Goal: Task Accomplishment & Management: Manage account settings

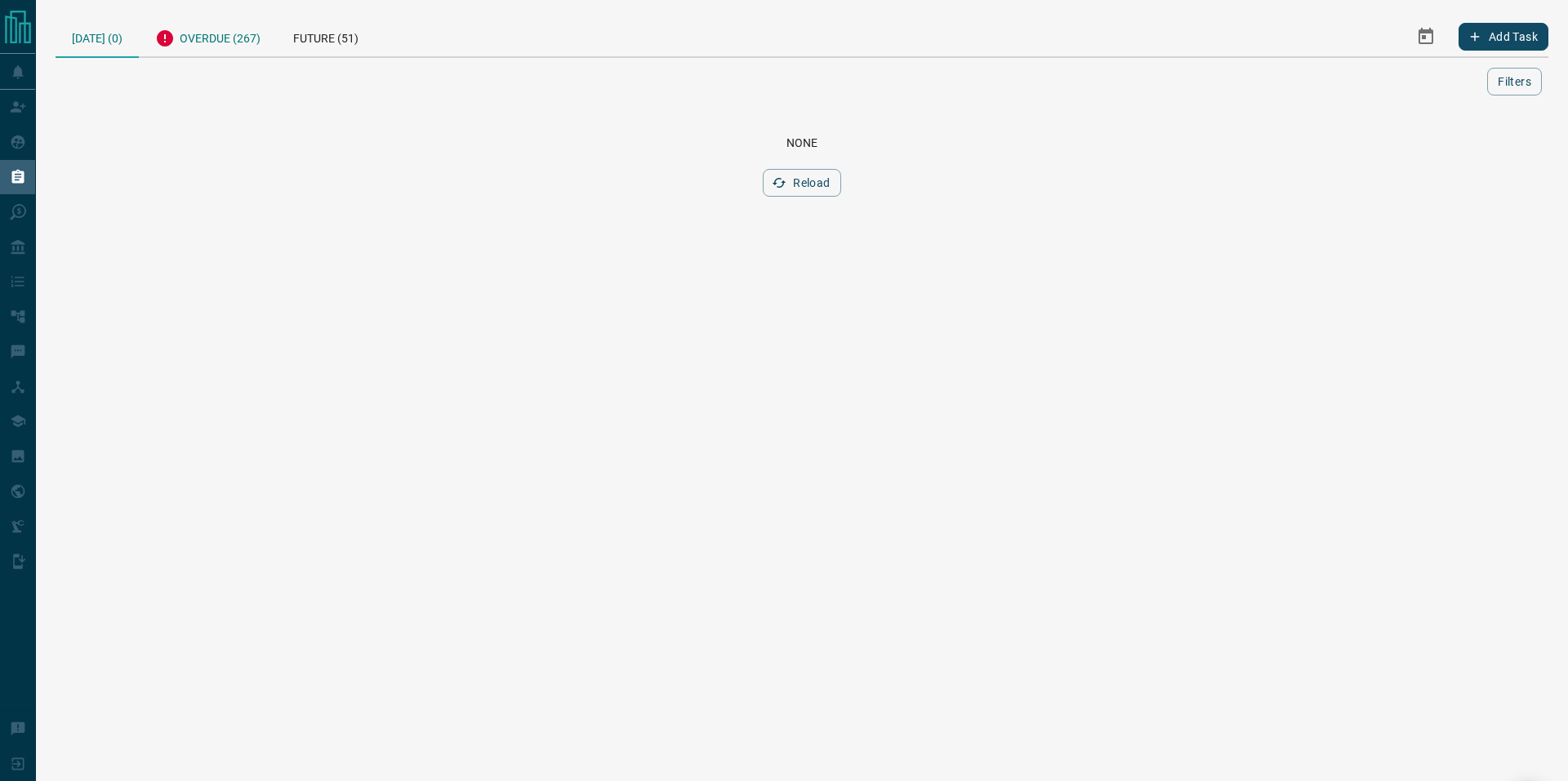
click at [224, 49] on div "Overdue (267)" at bounding box center [208, 36] width 138 height 40
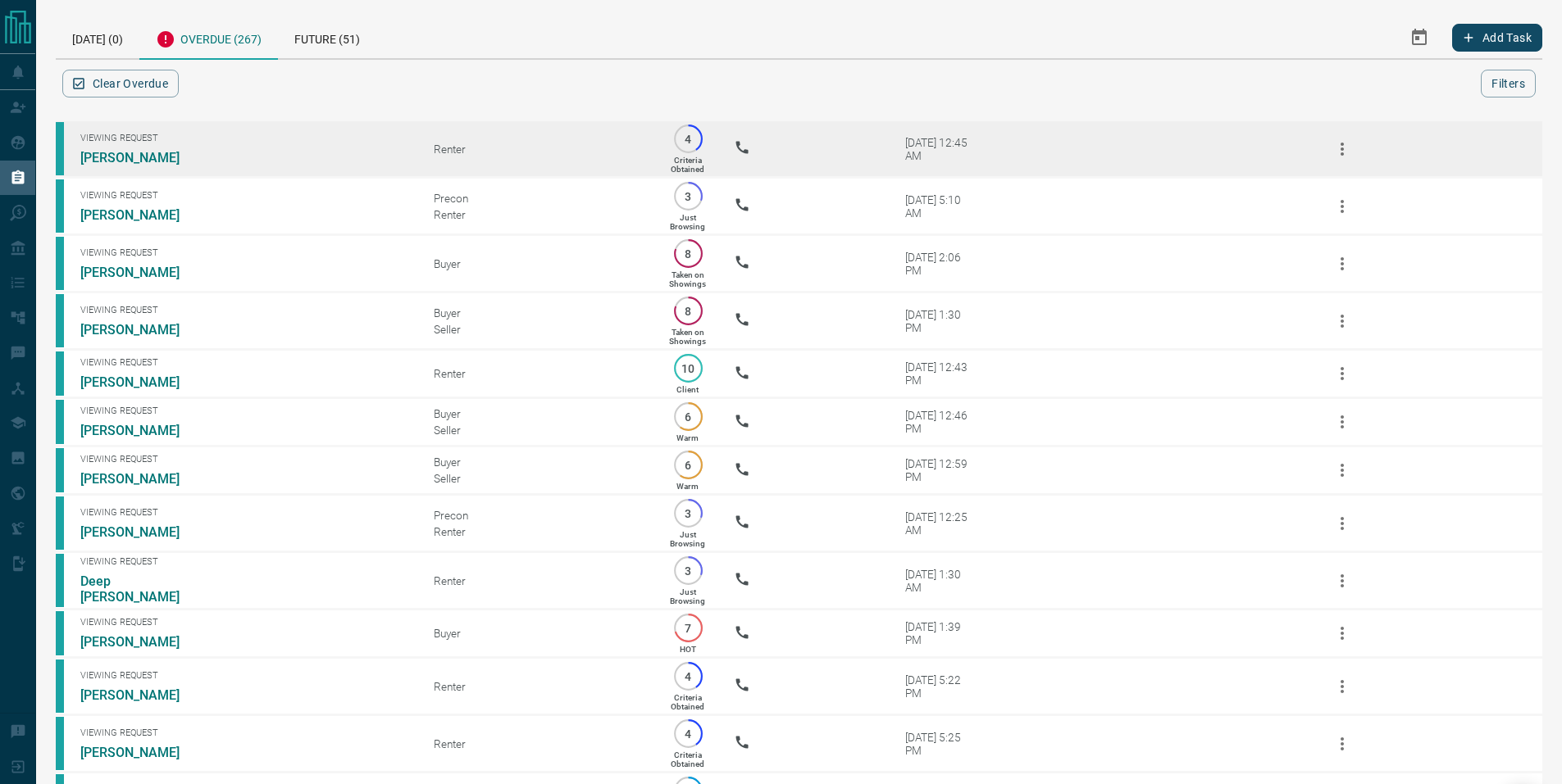
click at [1338, 147] on icon "button" at bounding box center [1342, 149] width 20 height 20
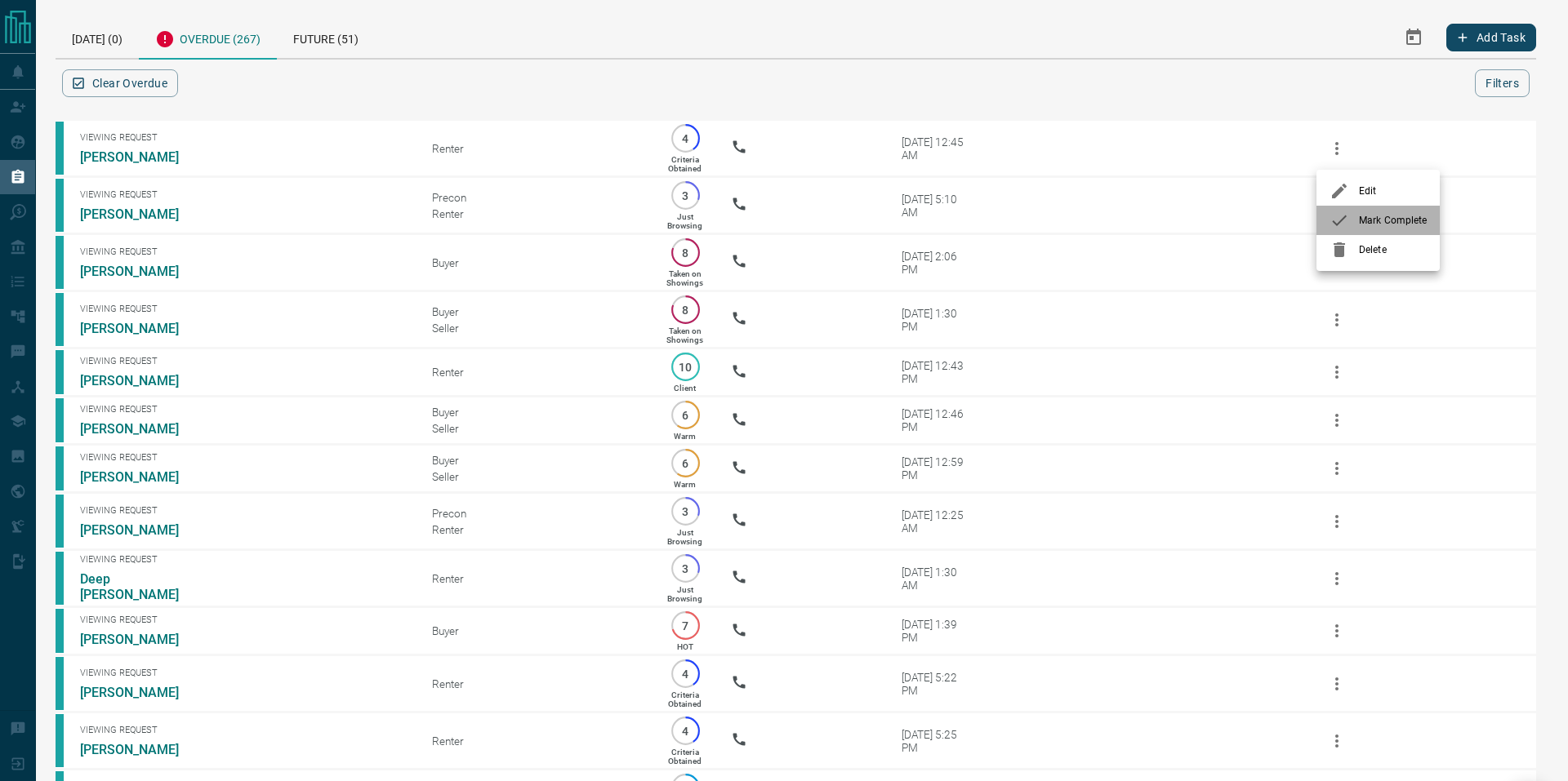
click at [1370, 222] on span "Mark Complete" at bounding box center [1393, 220] width 68 height 15
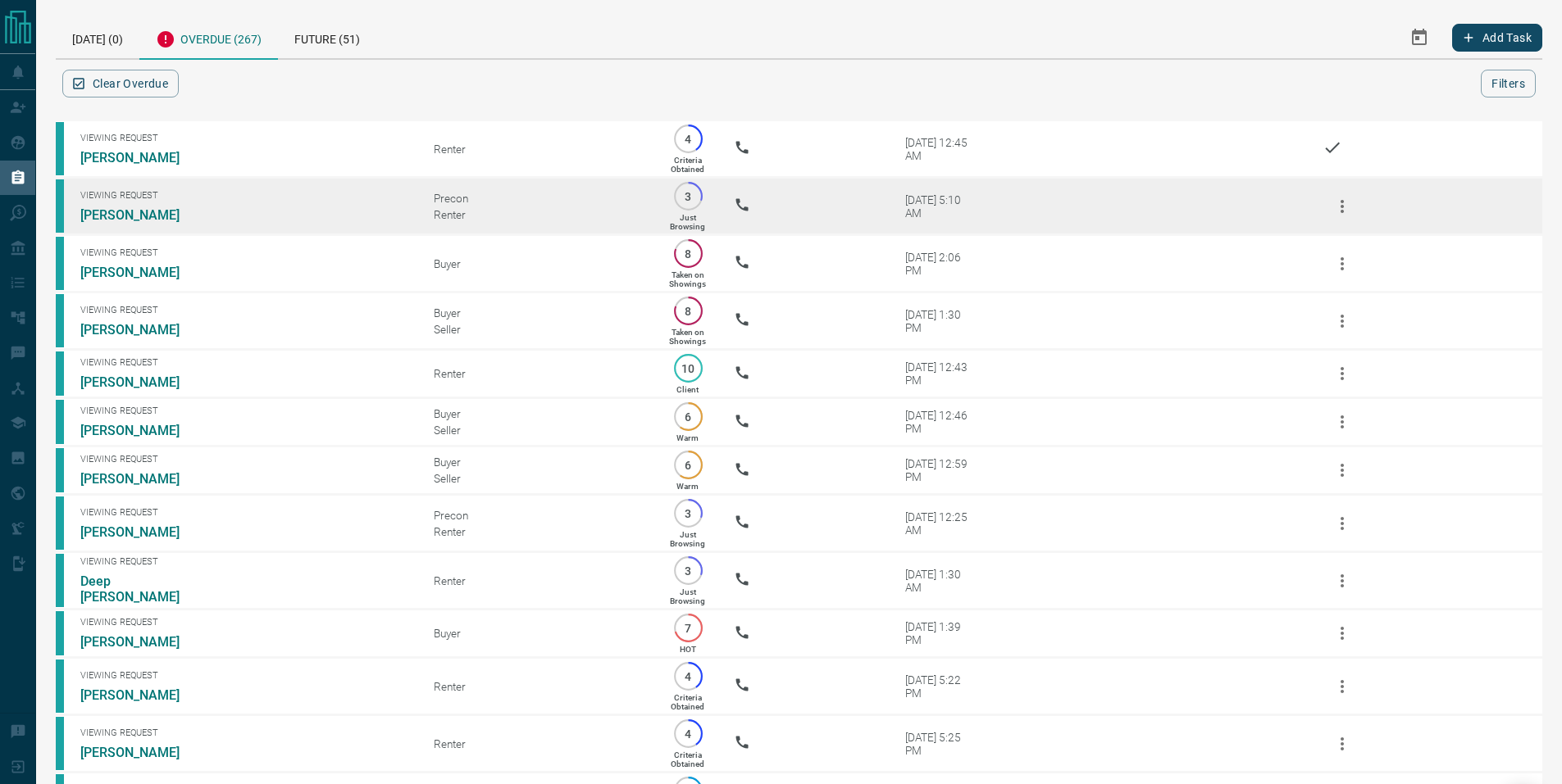
click at [1340, 213] on icon "button" at bounding box center [1342, 207] width 20 height 20
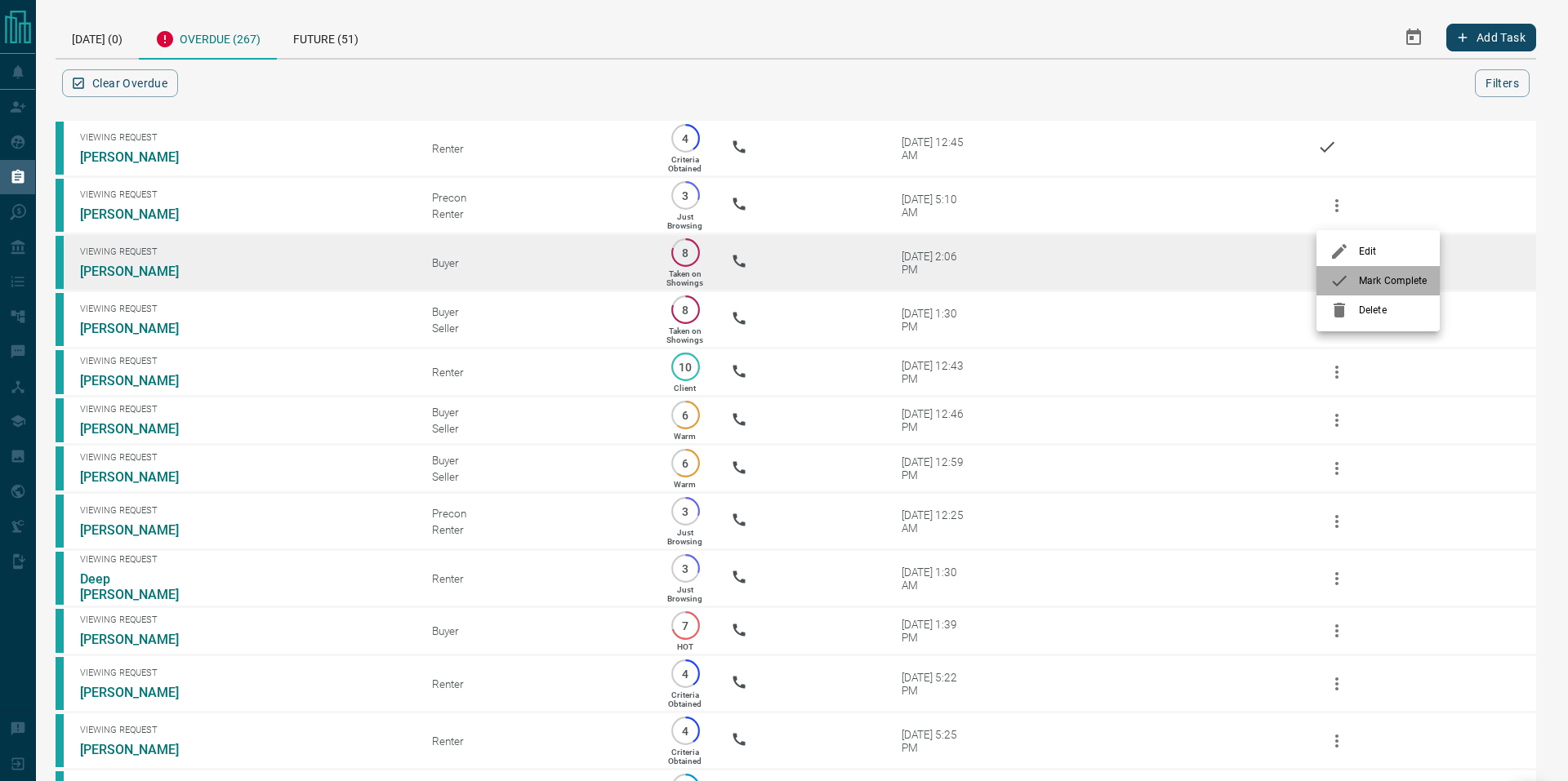
drag, startPoint x: 1369, startPoint y: 277, endPoint x: 1361, endPoint y: 283, distance: 10.0
click at [1369, 278] on span "Mark Complete" at bounding box center [1393, 281] width 68 height 15
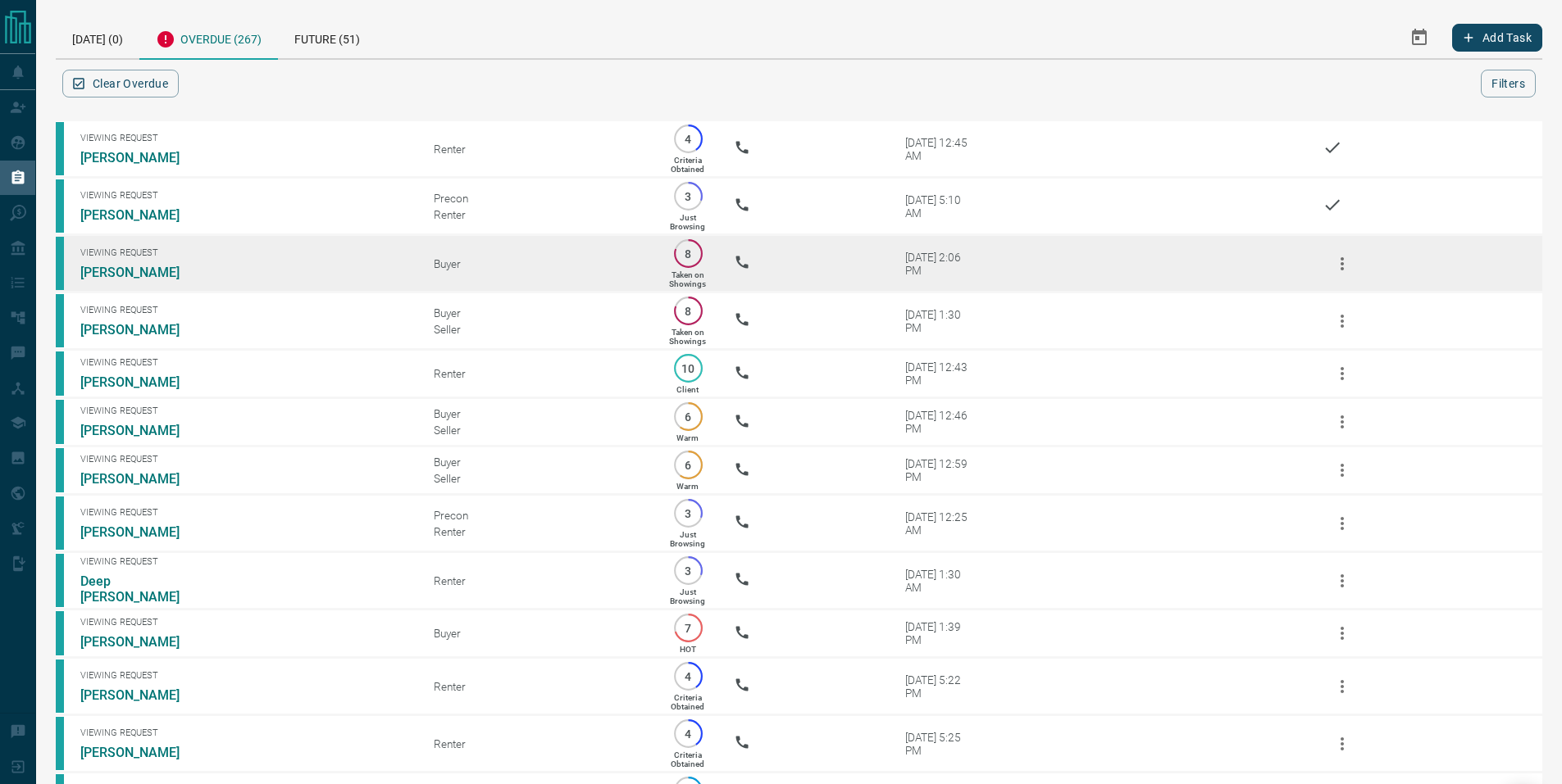
click at [1344, 270] on icon "button" at bounding box center [1342, 264] width 20 height 20
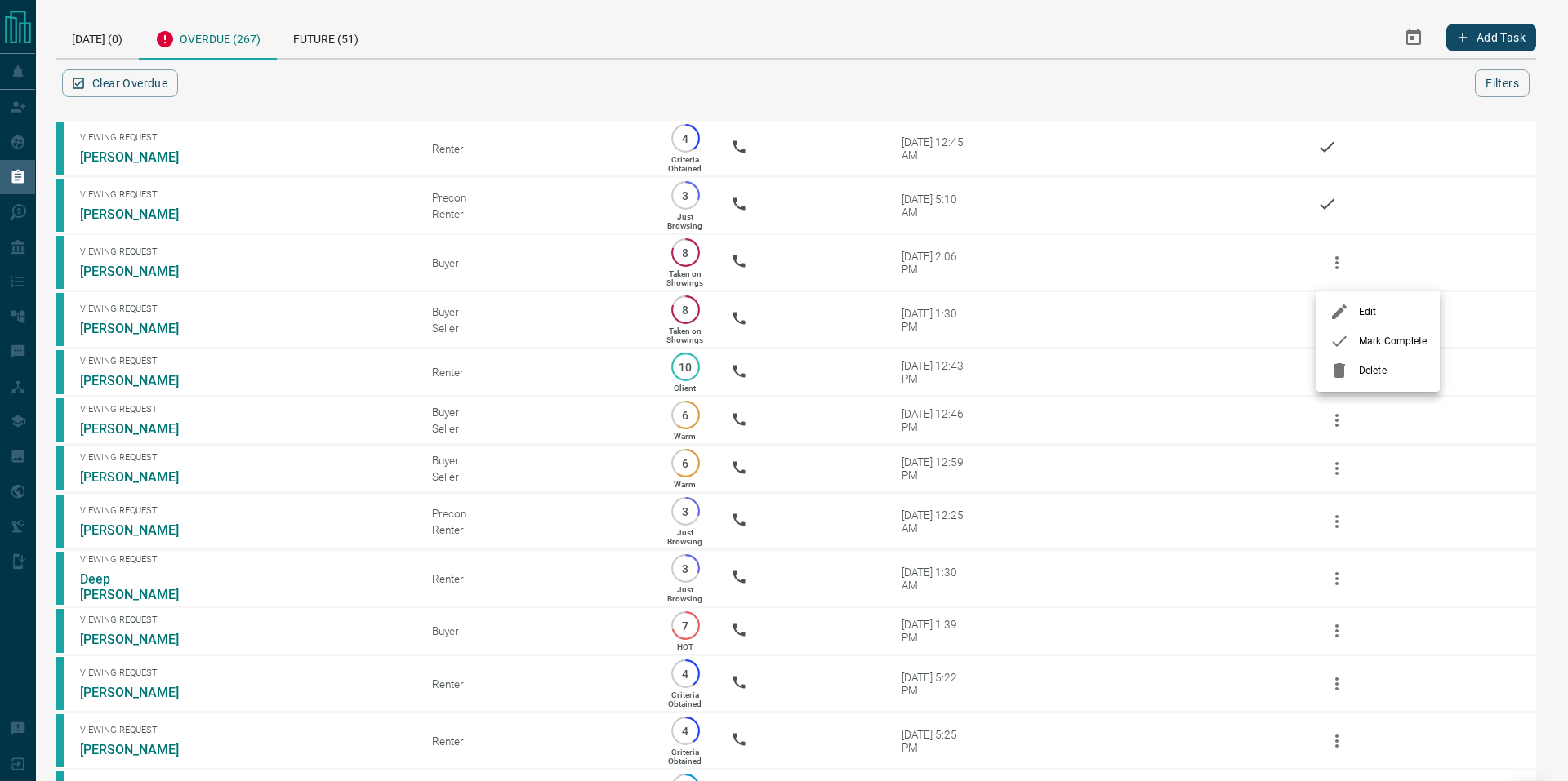
click at [1372, 344] on span "Mark Complete" at bounding box center [1393, 341] width 68 height 15
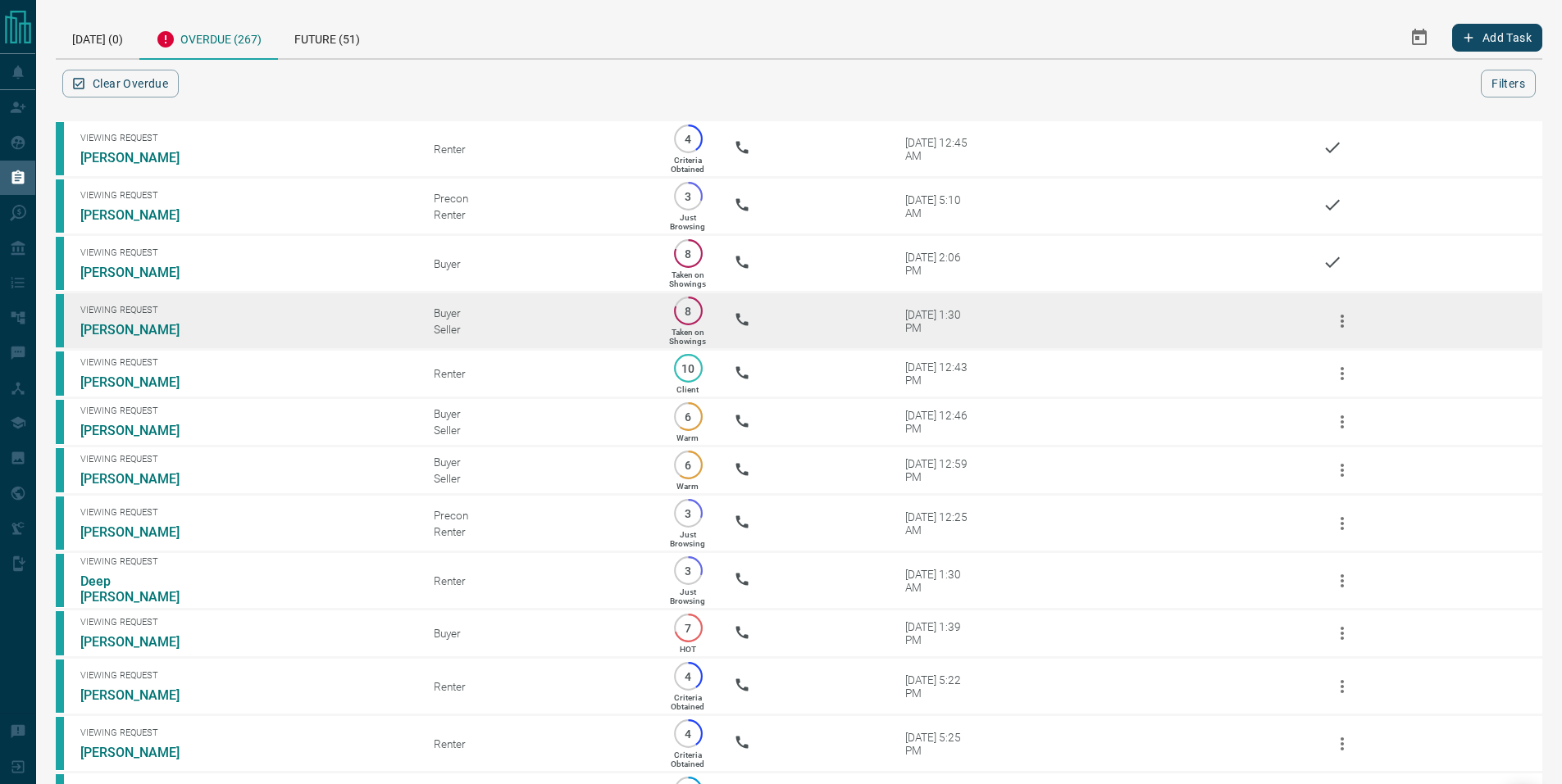
click at [1340, 332] on icon "button" at bounding box center [1342, 321] width 20 height 20
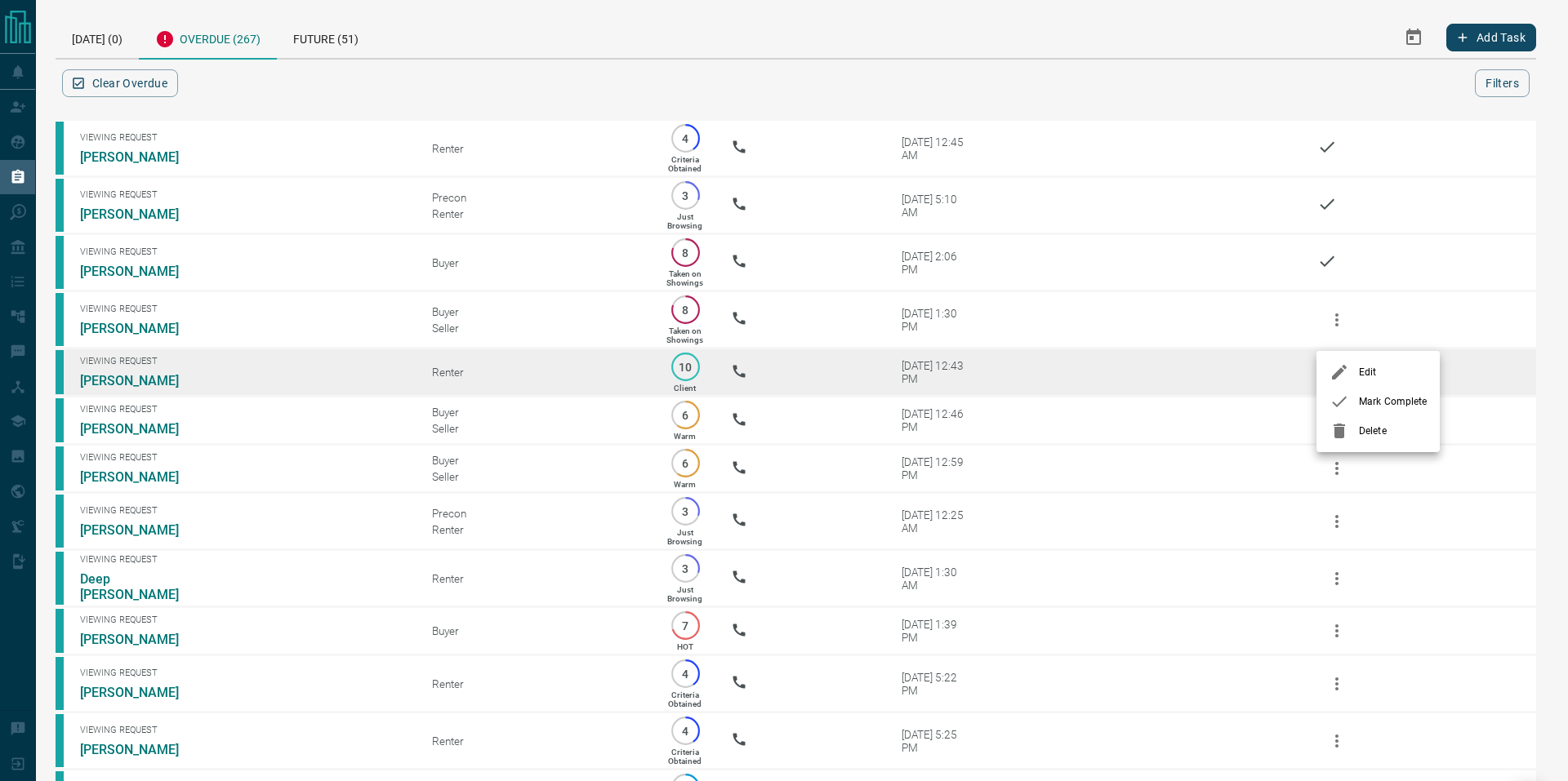
drag, startPoint x: 1380, startPoint y: 396, endPoint x: 1358, endPoint y: 387, distance: 23.8
click at [1380, 396] on span "Mark Complete" at bounding box center [1393, 401] width 68 height 15
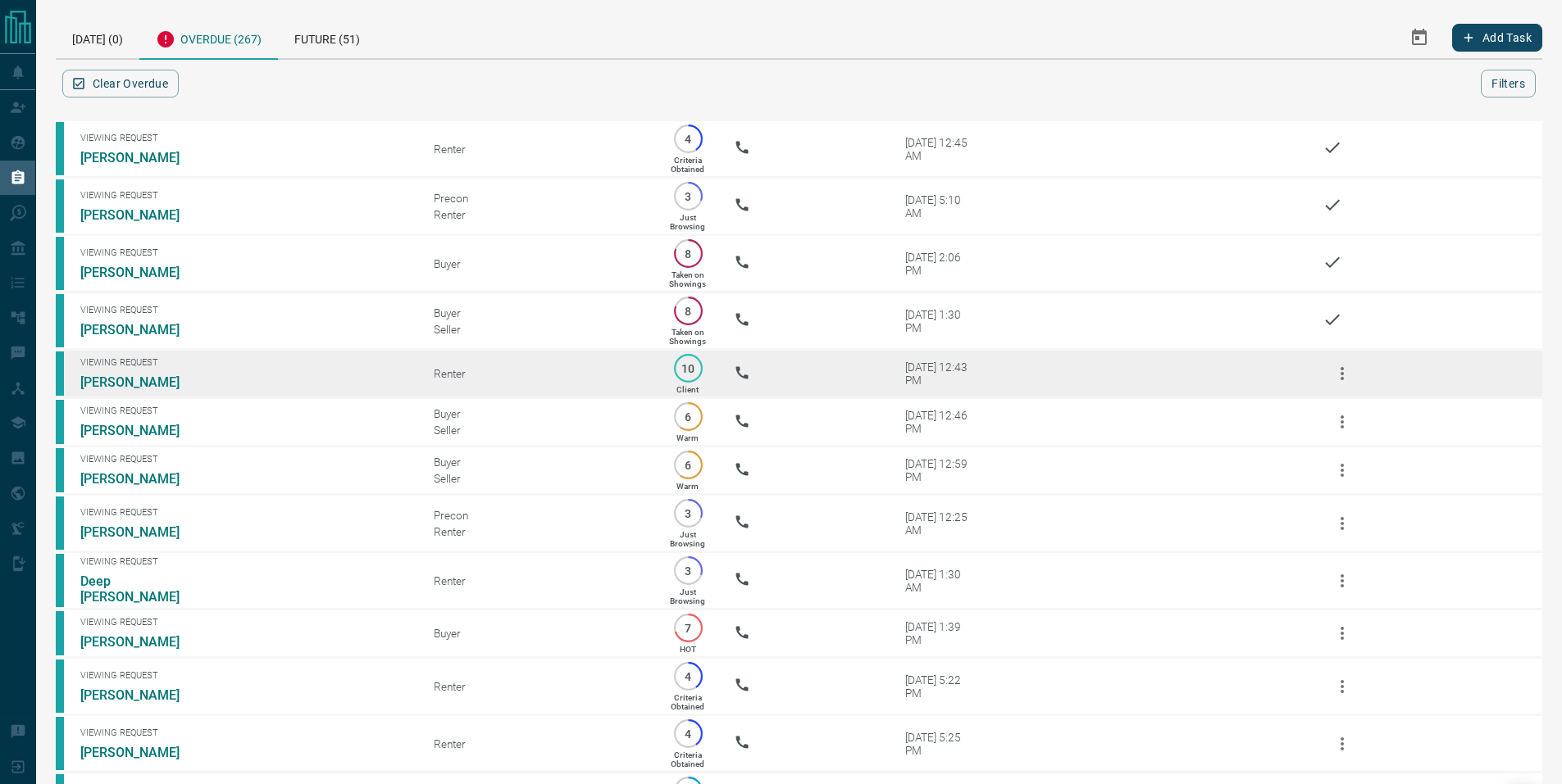
click at [1339, 380] on icon "button" at bounding box center [1342, 373] width 20 height 20
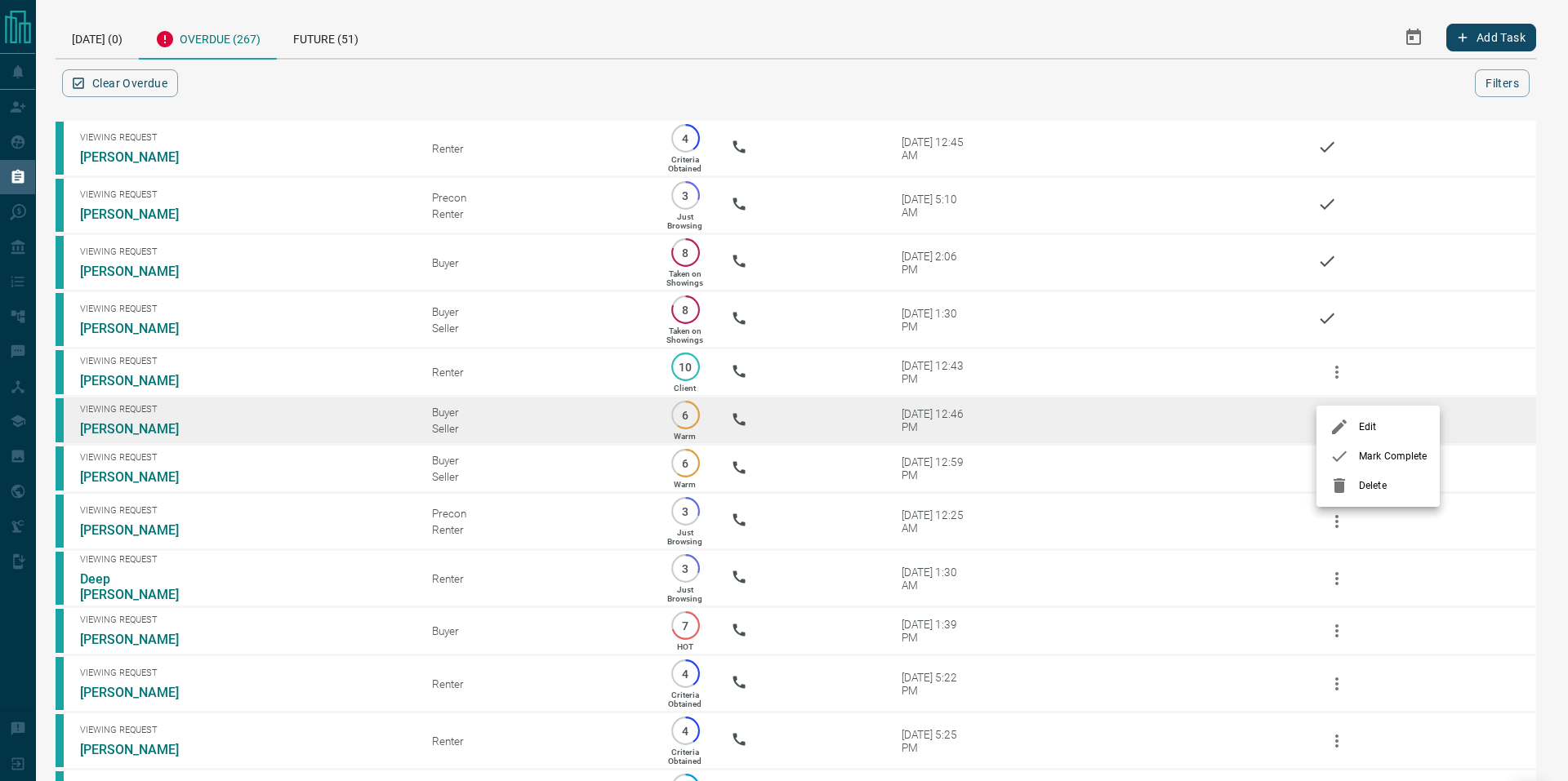
drag, startPoint x: 1377, startPoint y: 453, endPoint x: 1352, endPoint y: 448, distance: 25.5
click at [1377, 456] on span "Mark Complete" at bounding box center [1393, 456] width 68 height 15
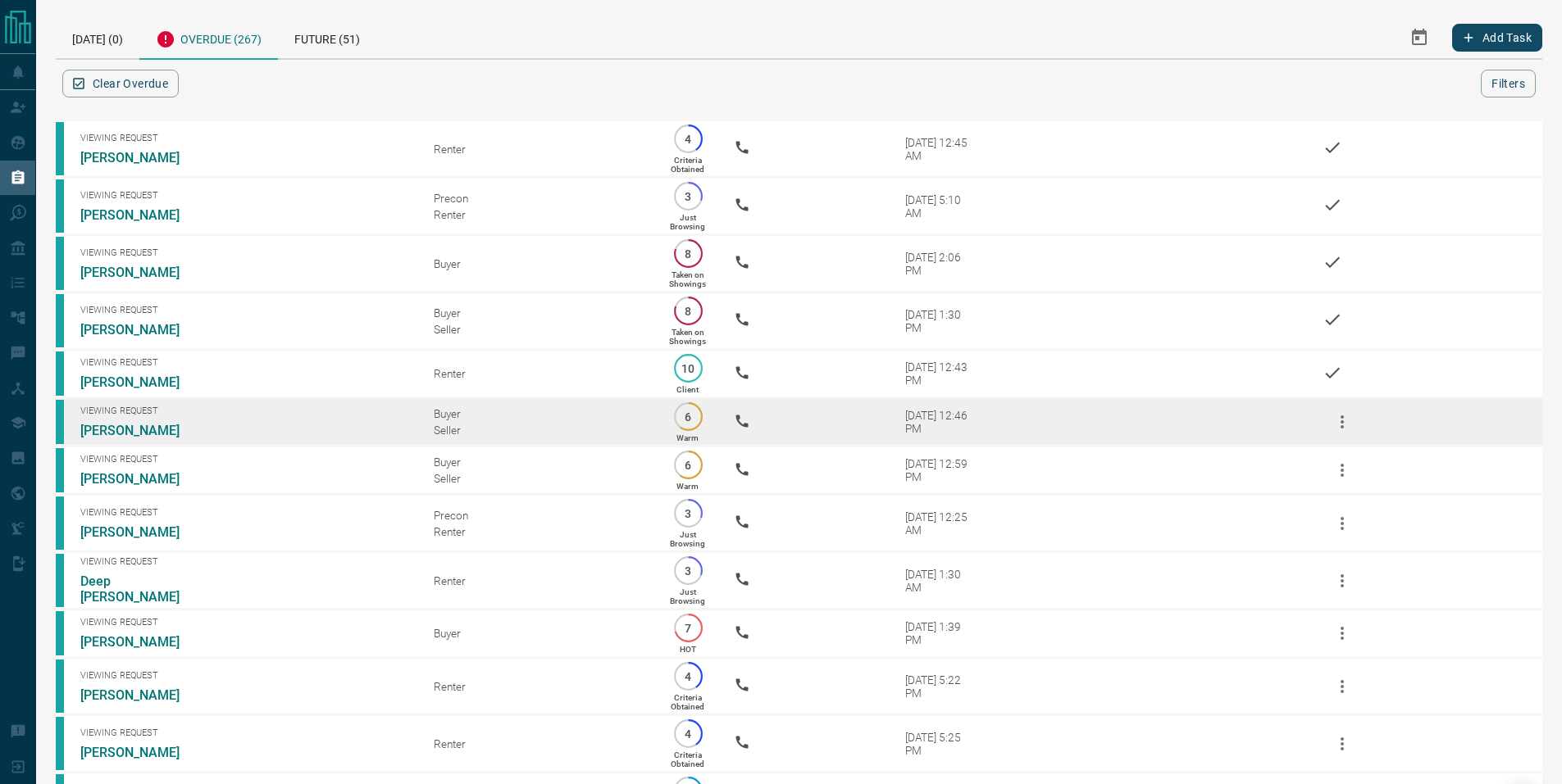
click at [1339, 432] on icon "button" at bounding box center [1342, 422] width 20 height 20
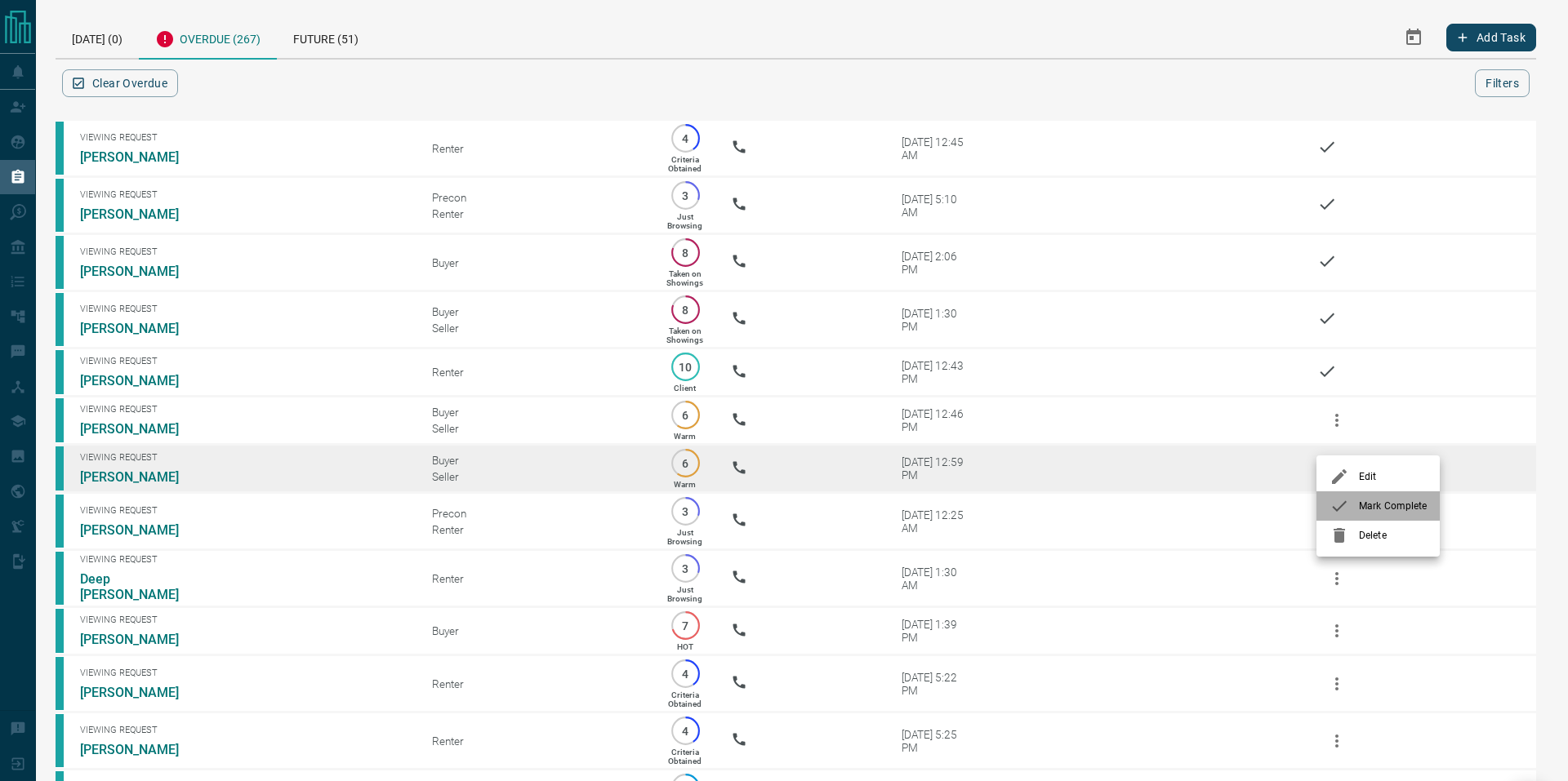
drag, startPoint x: 1375, startPoint y: 500, endPoint x: 1351, endPoint y: 492, distance: 25.3
click at [1379, 502] on span "Mark Complete" at bounding box center [1393, 506] width 68 height 15
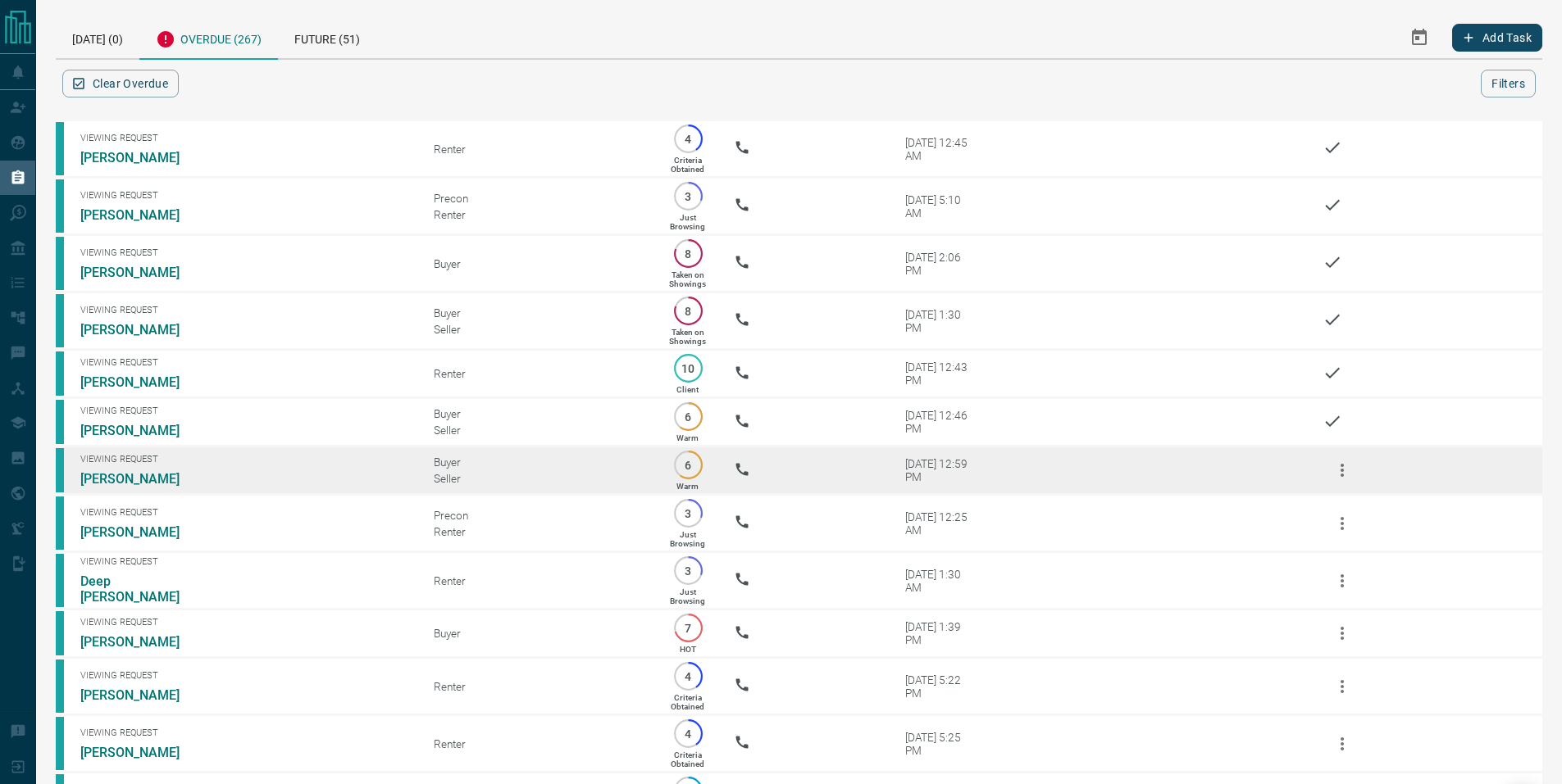
click at [1334, 481] on icon "button" at bounding box center [1342, 470] width 20 height 20
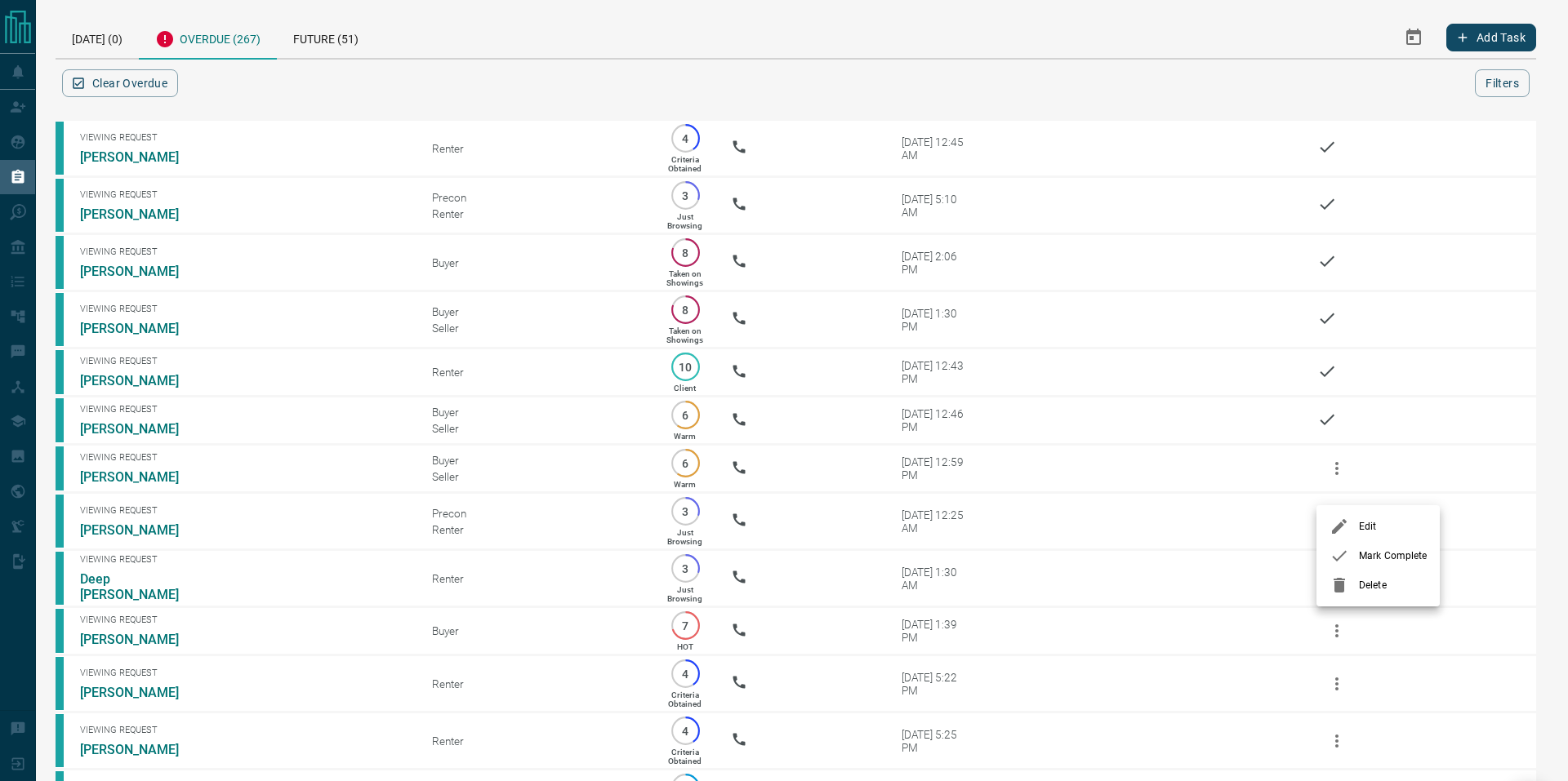
click at [1384, 562] on span "Mark Complete" at bounding box center [1393, 556] width 68 height 15
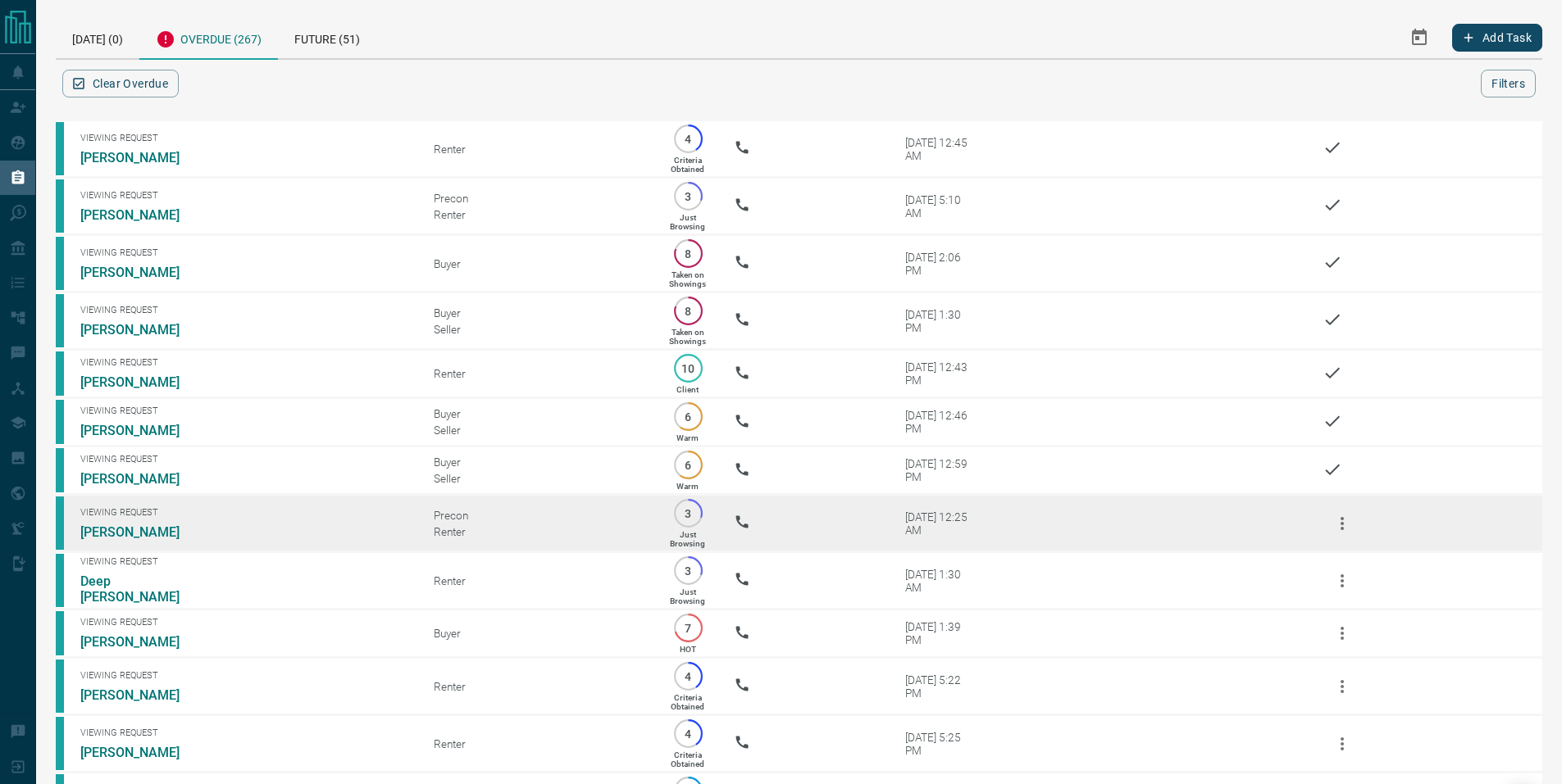
click at [1342, 530] on icon "button" at bounding box center [1342, 523] width 3 height 13
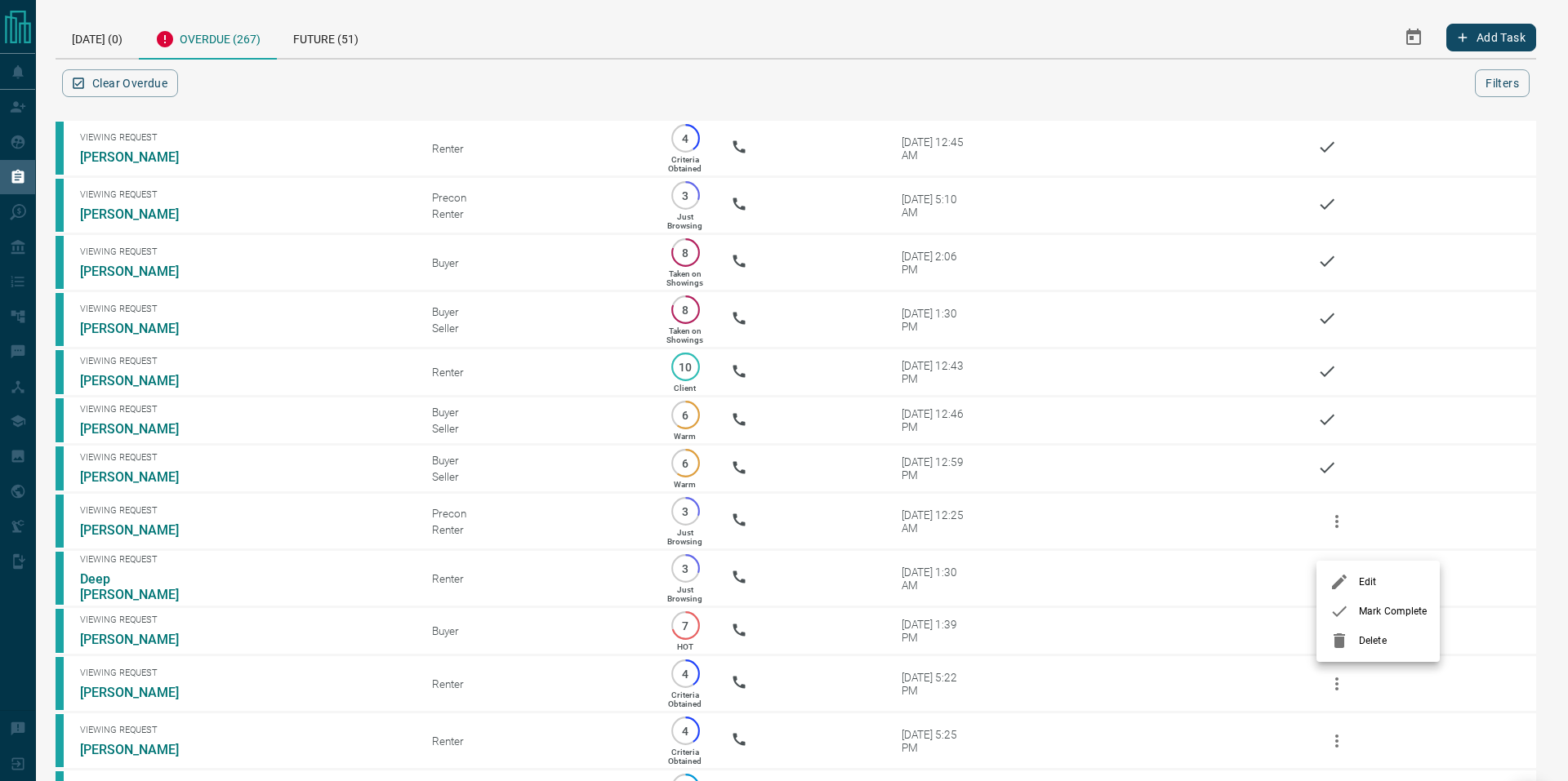
click at [1384, 615] on span "Mark Complete" at bounding box center [1393, 611] width 68 height 15
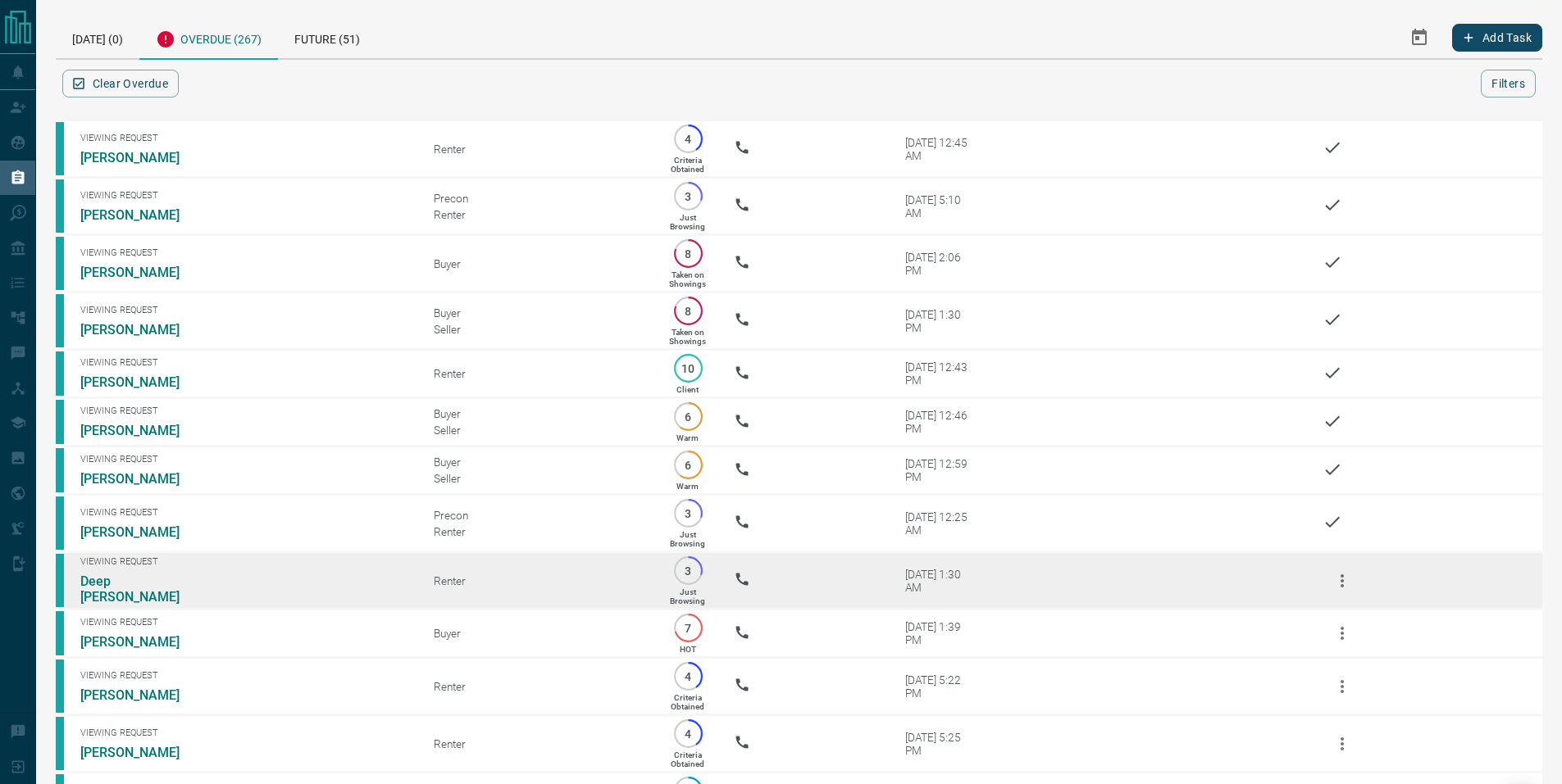
click at [1340, 591] on icon "button" at bounding box center [1342, 581] width 20 height 20
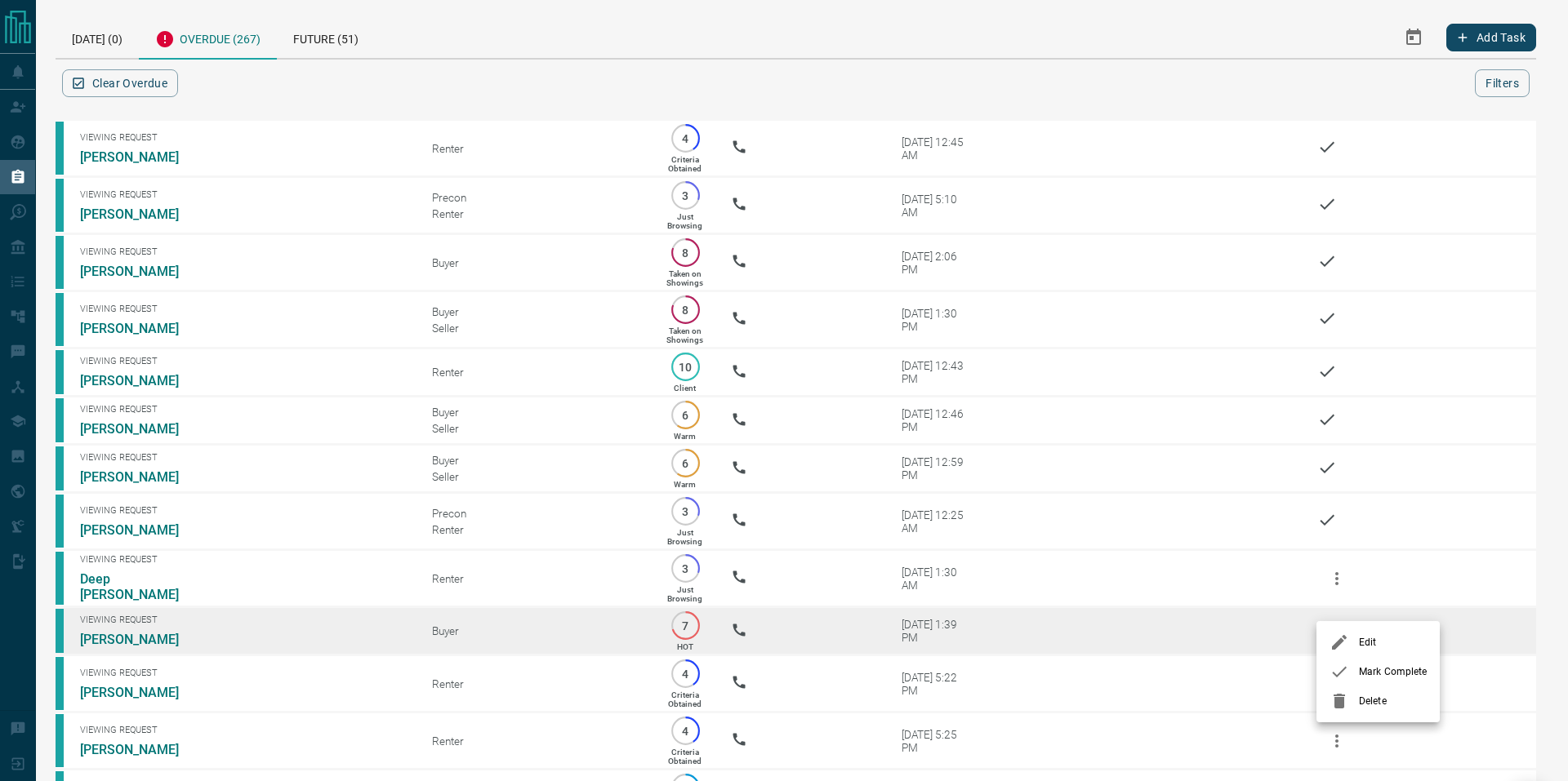
drag, startPoint x: 1369, startPoint y: 662, endPoint x: 1354, endPoint y: 659, distance: 15.3
click at [1370, 666] on li "Mark Complete" at bounding box center [1378, 672] width 123 height 29
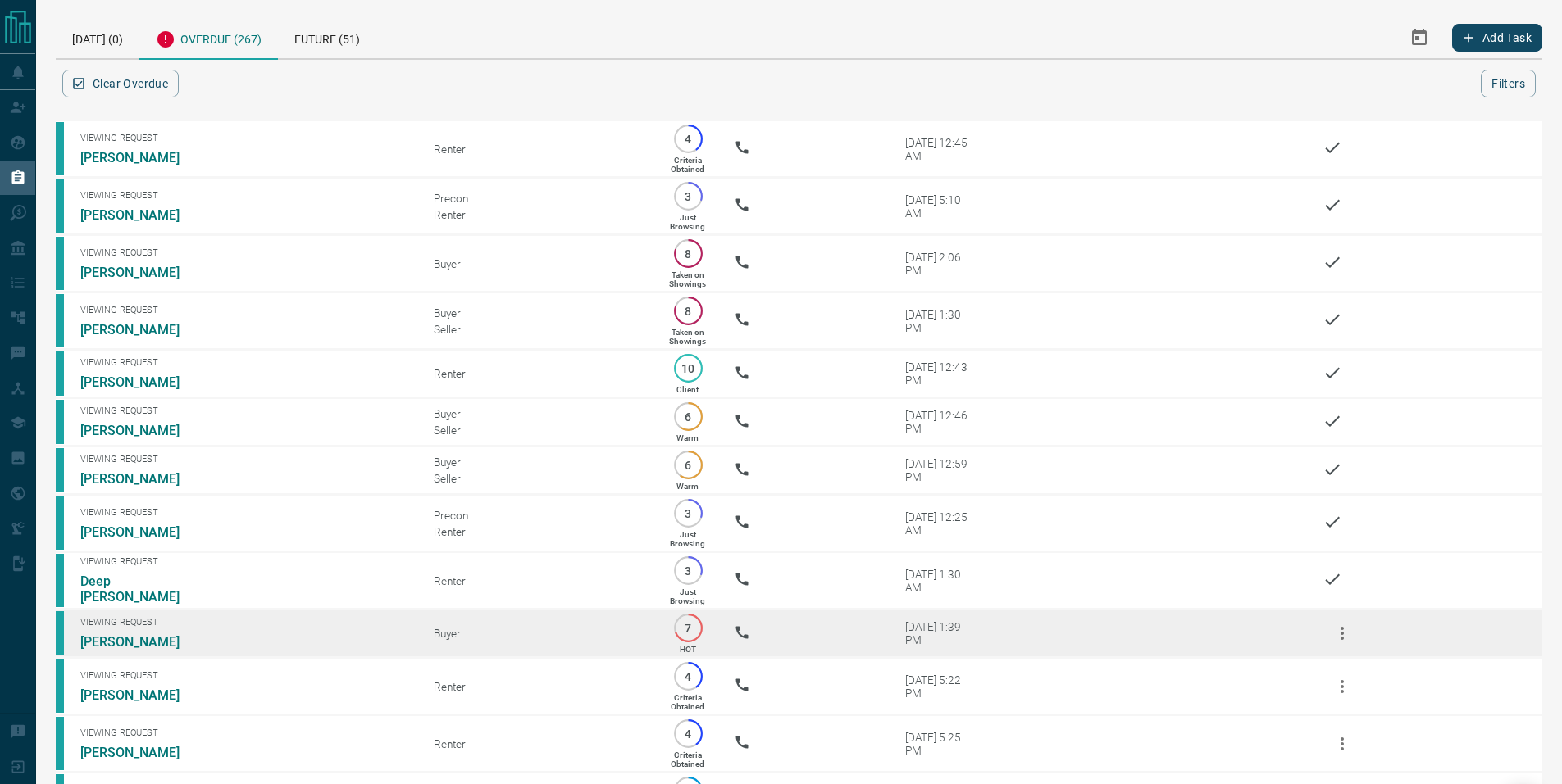
click at [1342, 644] on icon "button" at bounding box center [1342, 634] width 20 height 20
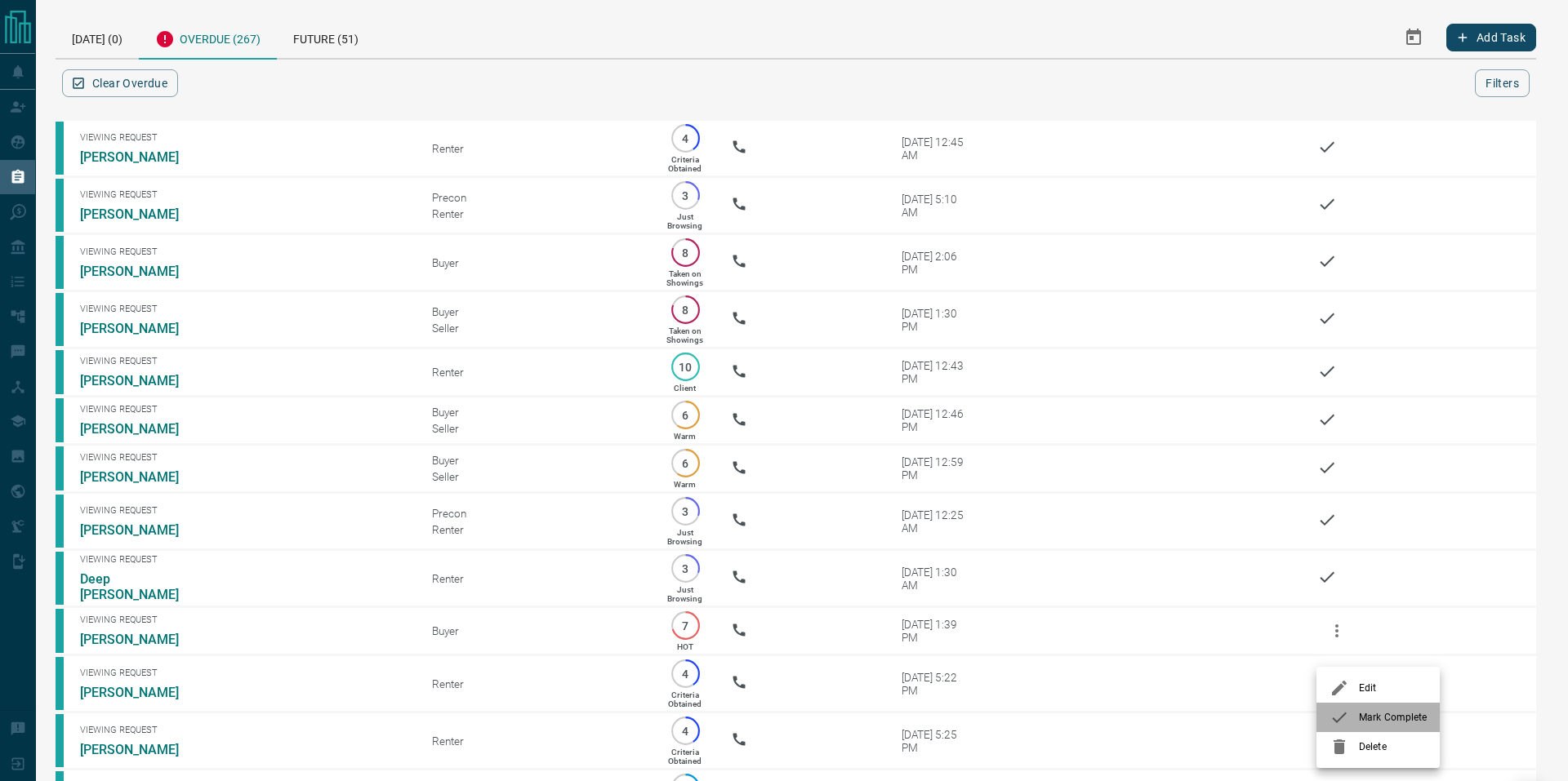
click at [1368, 717] on span "Mark Complete" at bounding box center [1393, 717] width 68 height 15
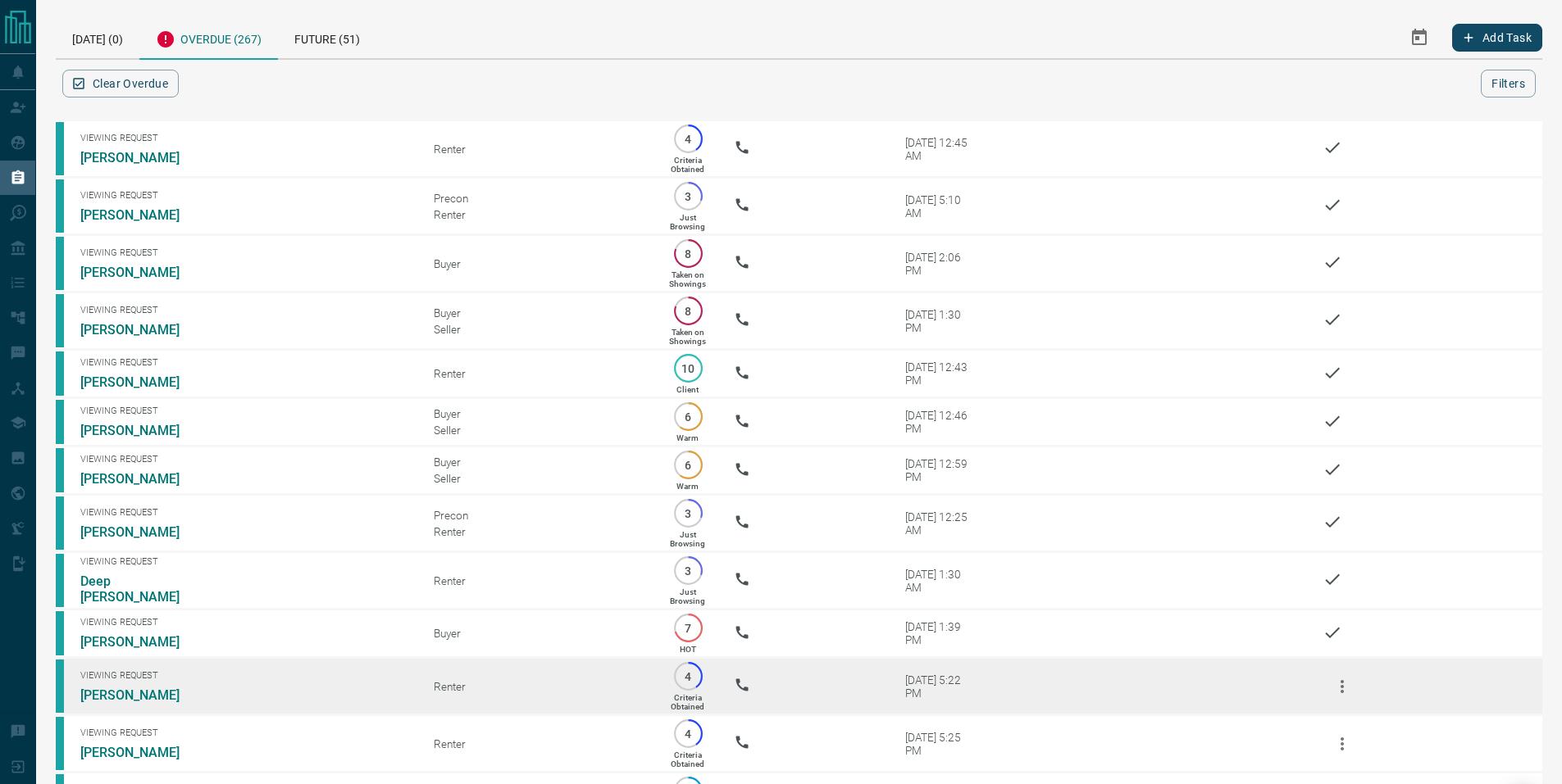
click at [1336, 696] on icon "button" at bounding box center [1342, 686] width 20 height 20
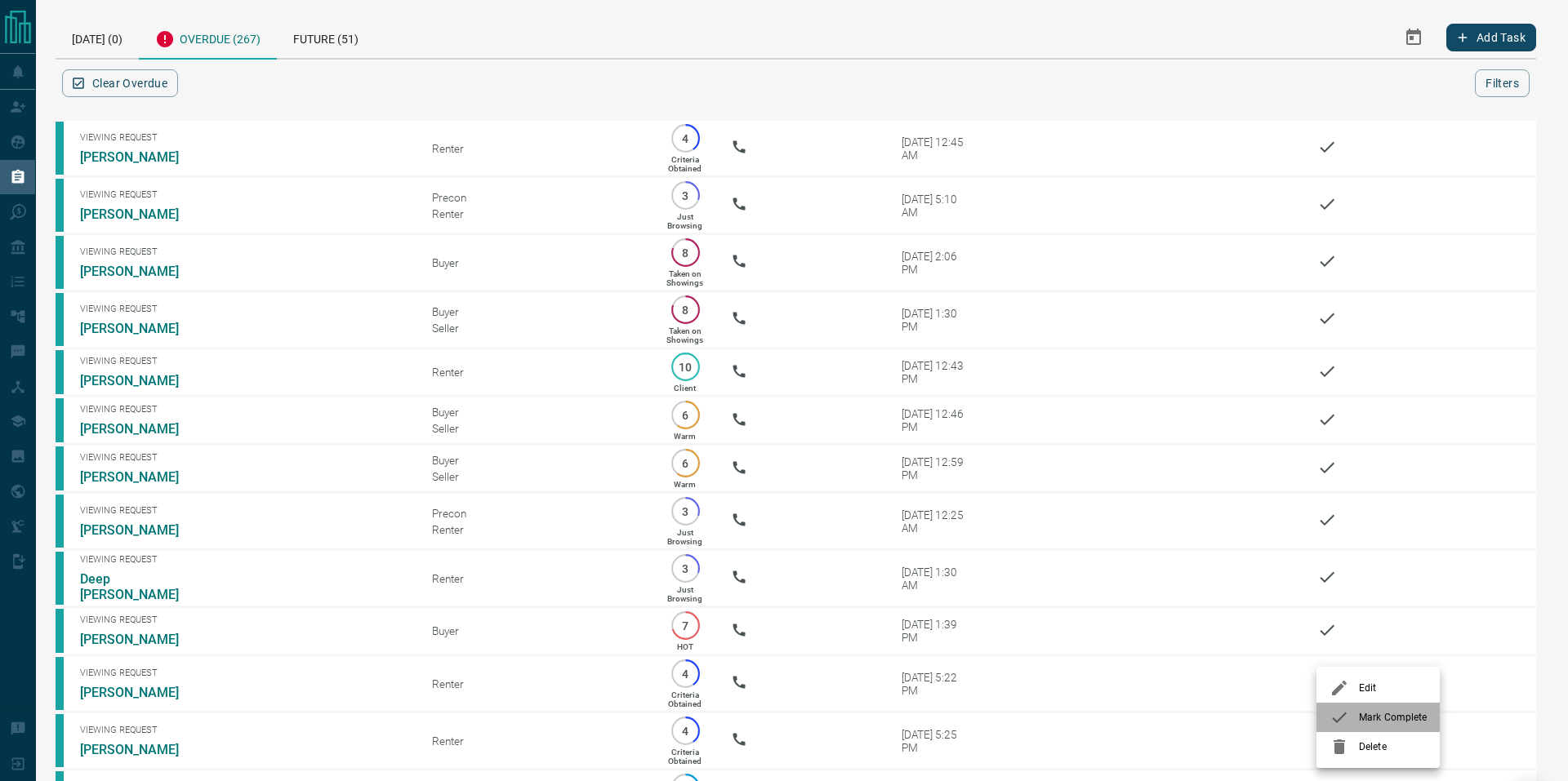
click at [1375, 716] on span "Mark Complete" at bounding box center [1393, 717] width 68 height 15
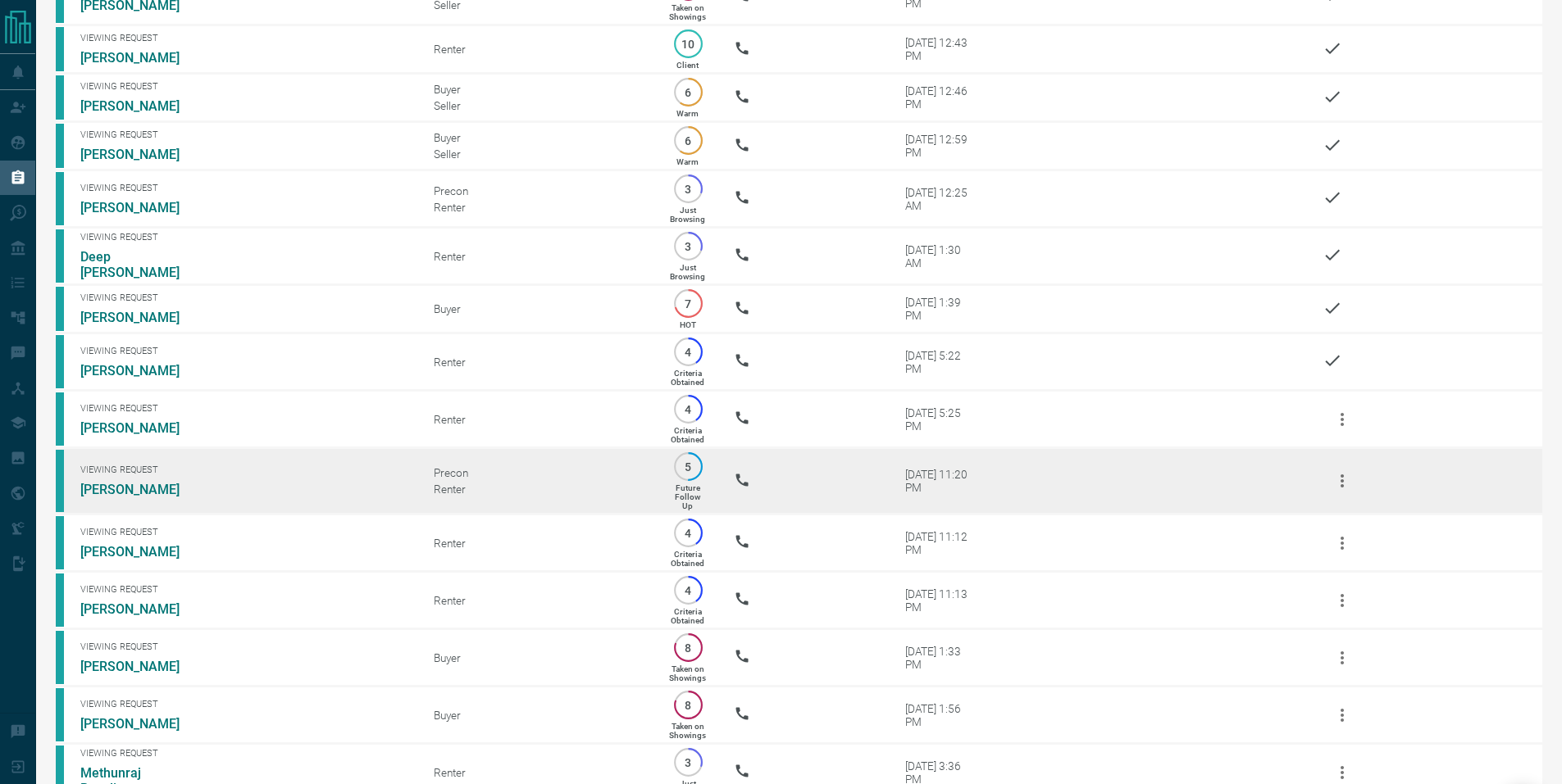
scroll to position [327, 0]
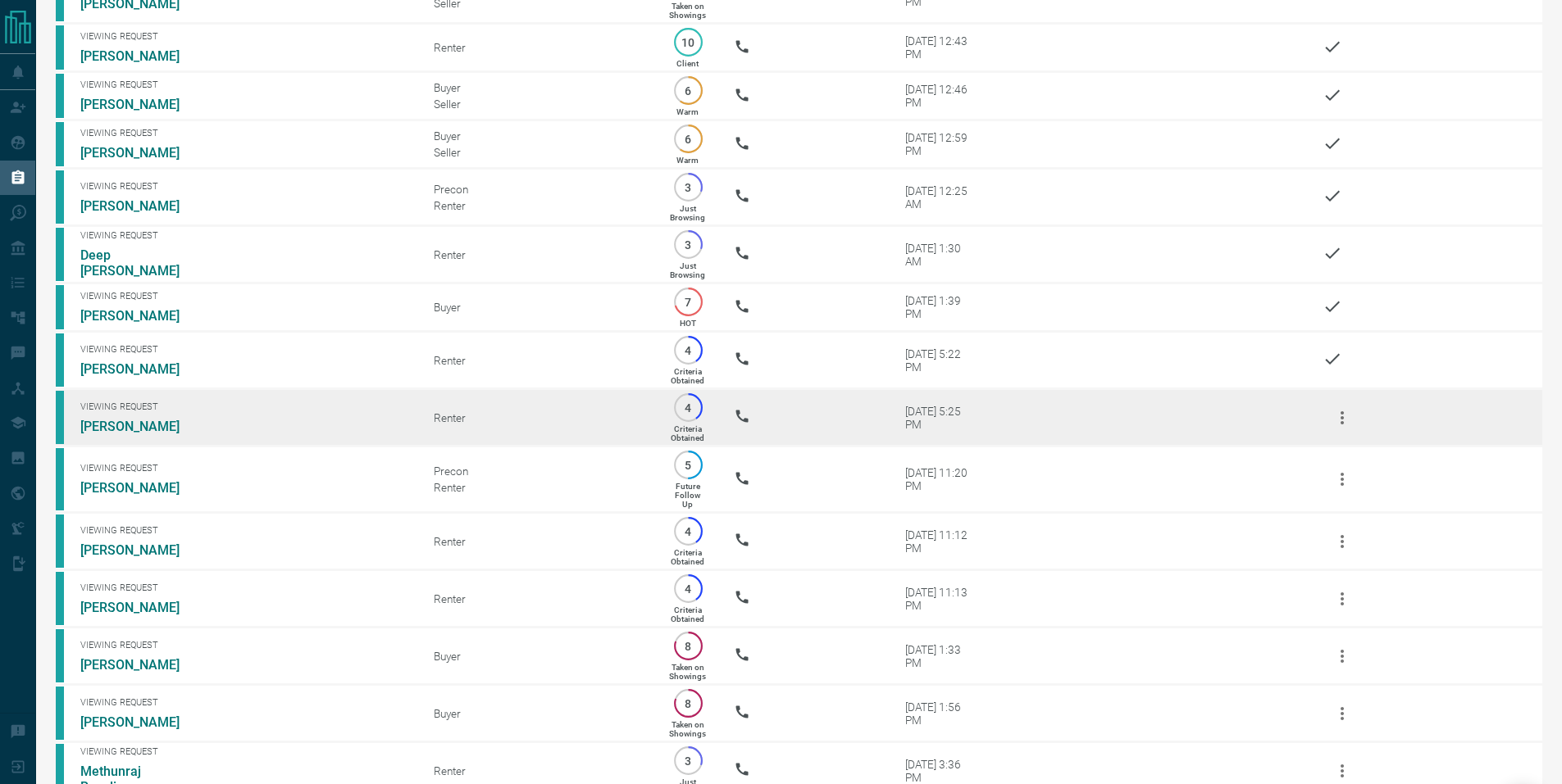
click at [1342, 428] on icon "button" at bounding box center [1342, 418] width 20 height 20
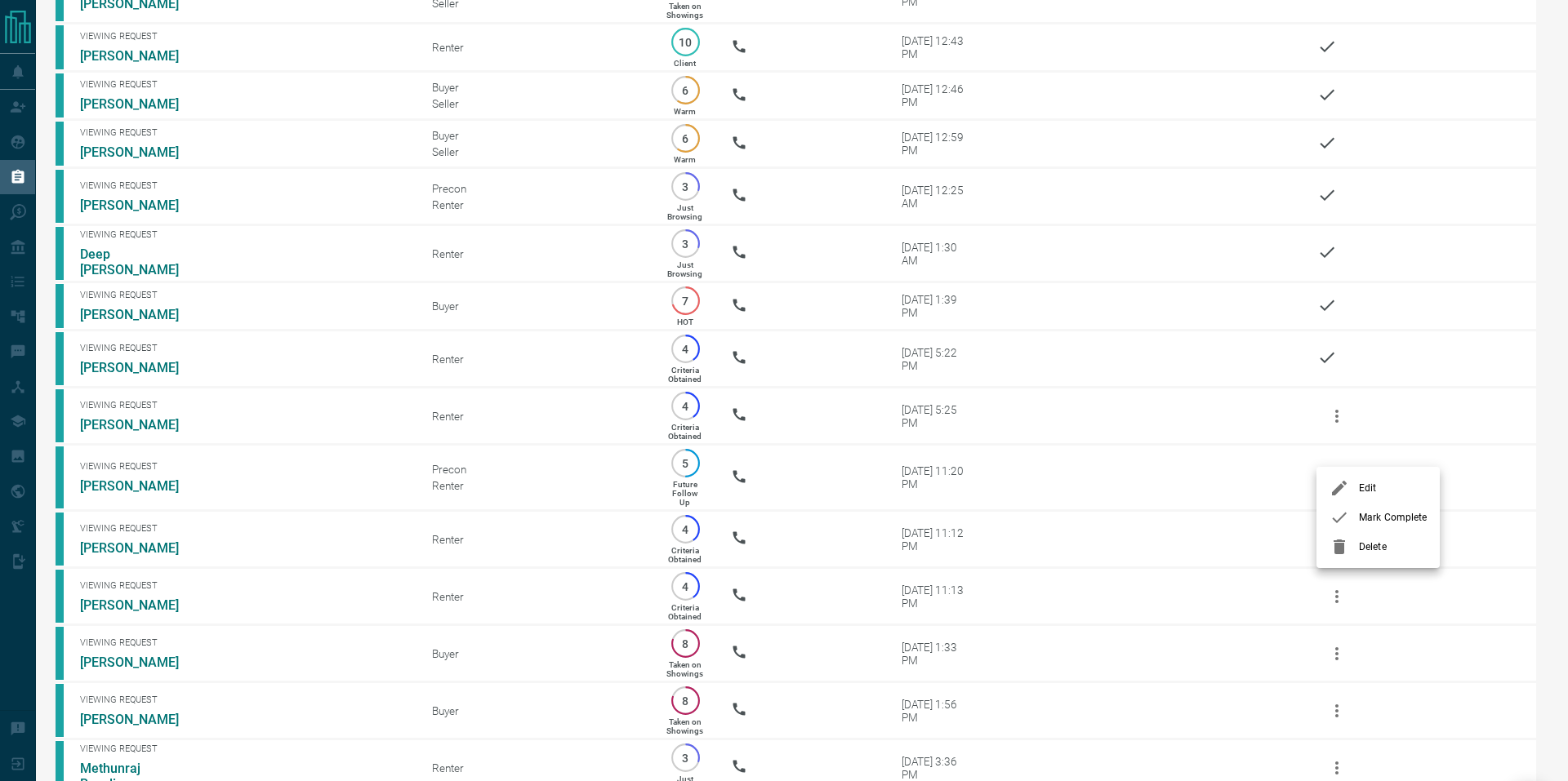
click at [1369, 515] on span "Mark Complete" at bounding box center [1393, 517] width 68 height 15
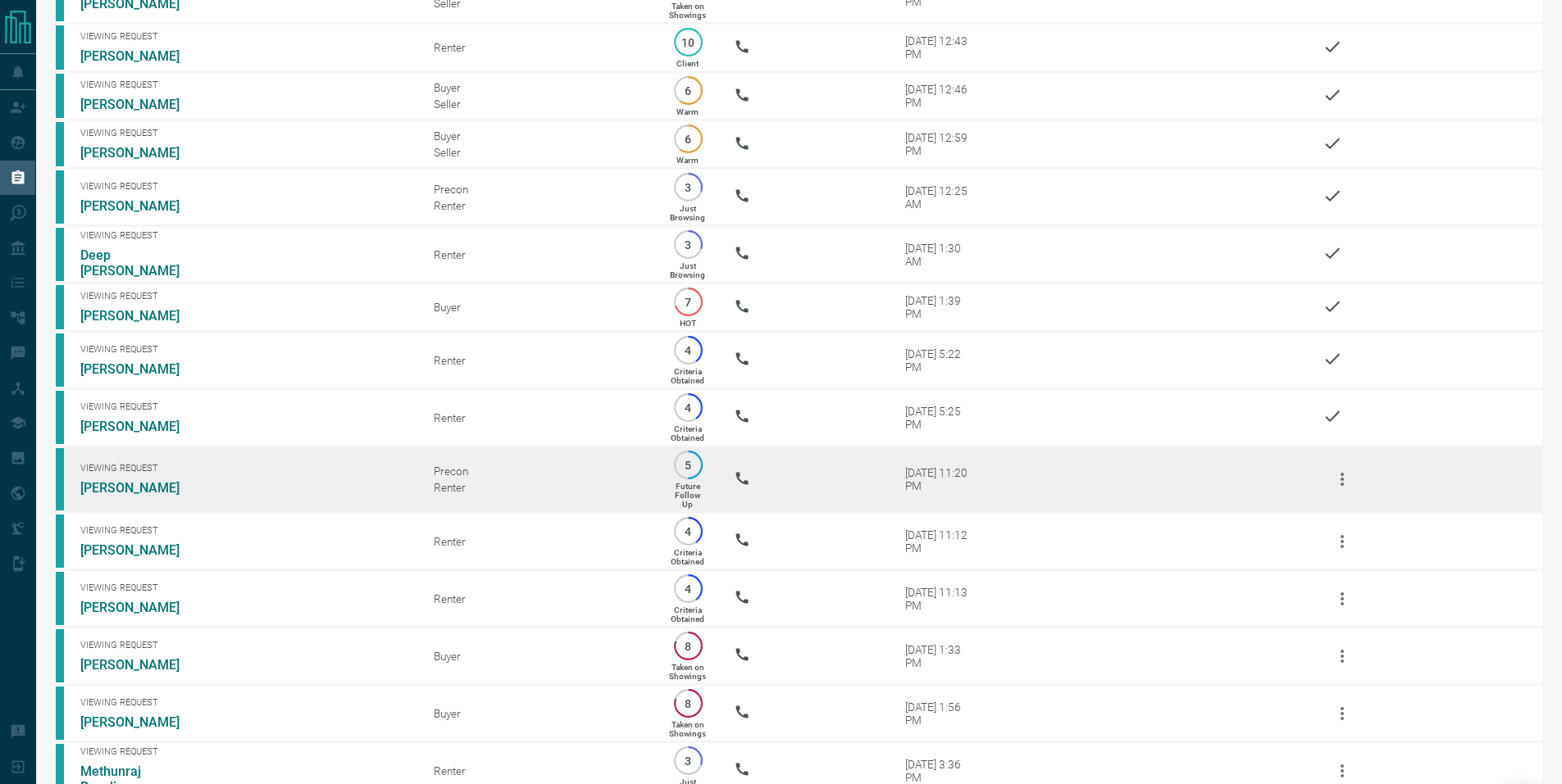
click at [1337, 499] on button "button" at bounding box center [1342, 480] width 39 height 39
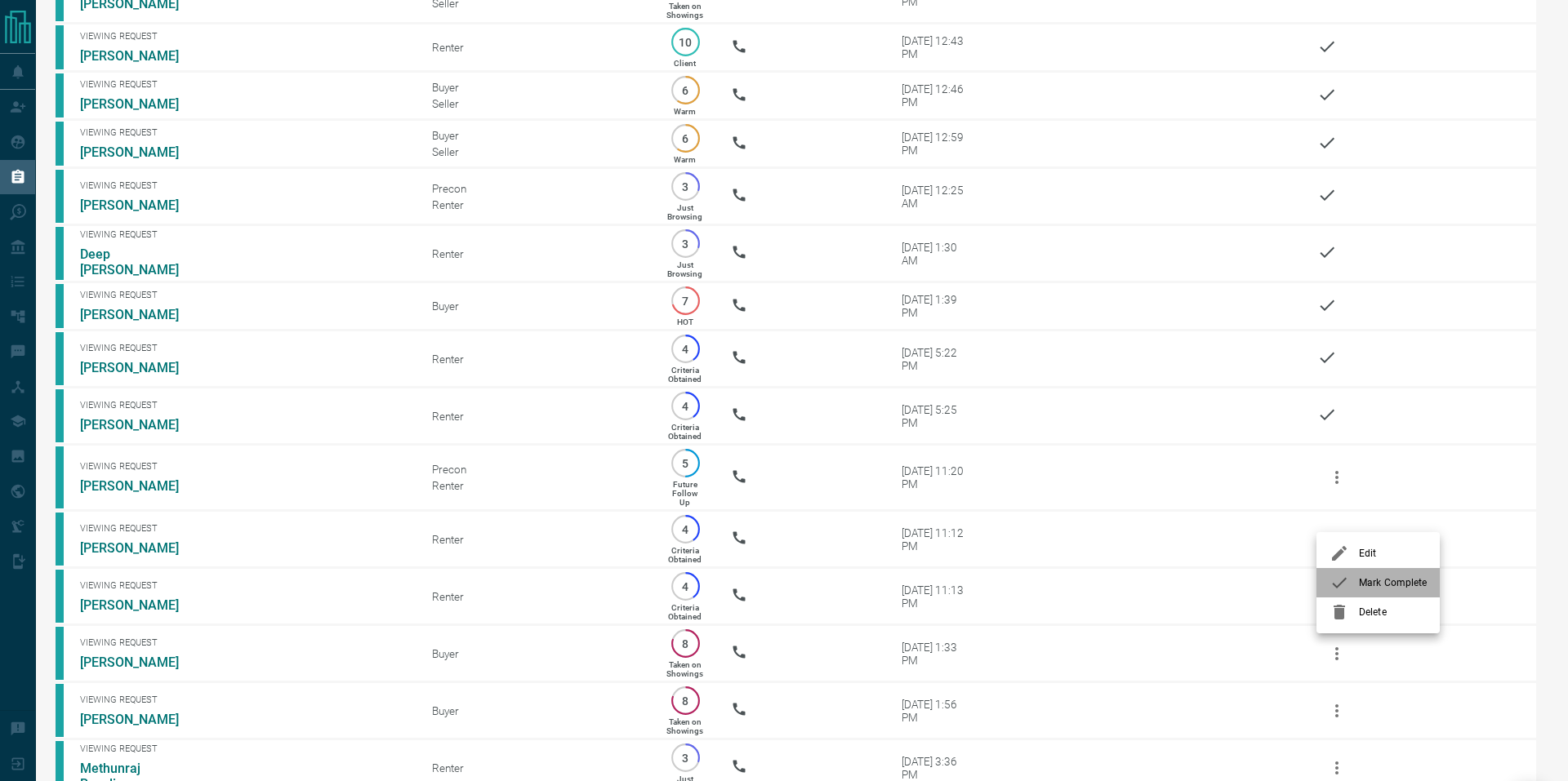
click at [1363, 582] on span "Mark Complete" at bounding box center [1393, 583] width 68 height 15
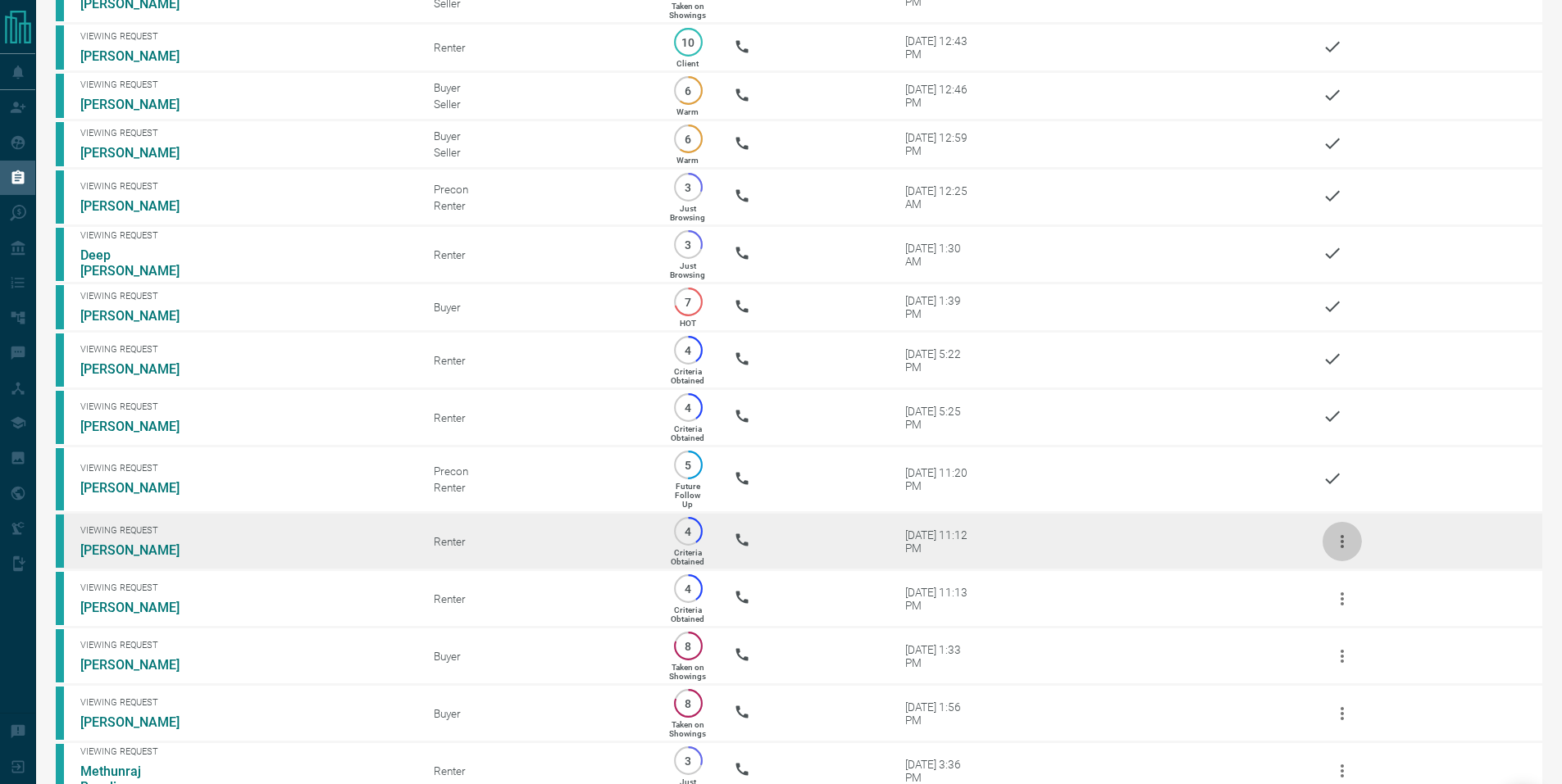
click at [1344, 552] on icon "button" at bounding box center [1342, 541] width 20 height 20
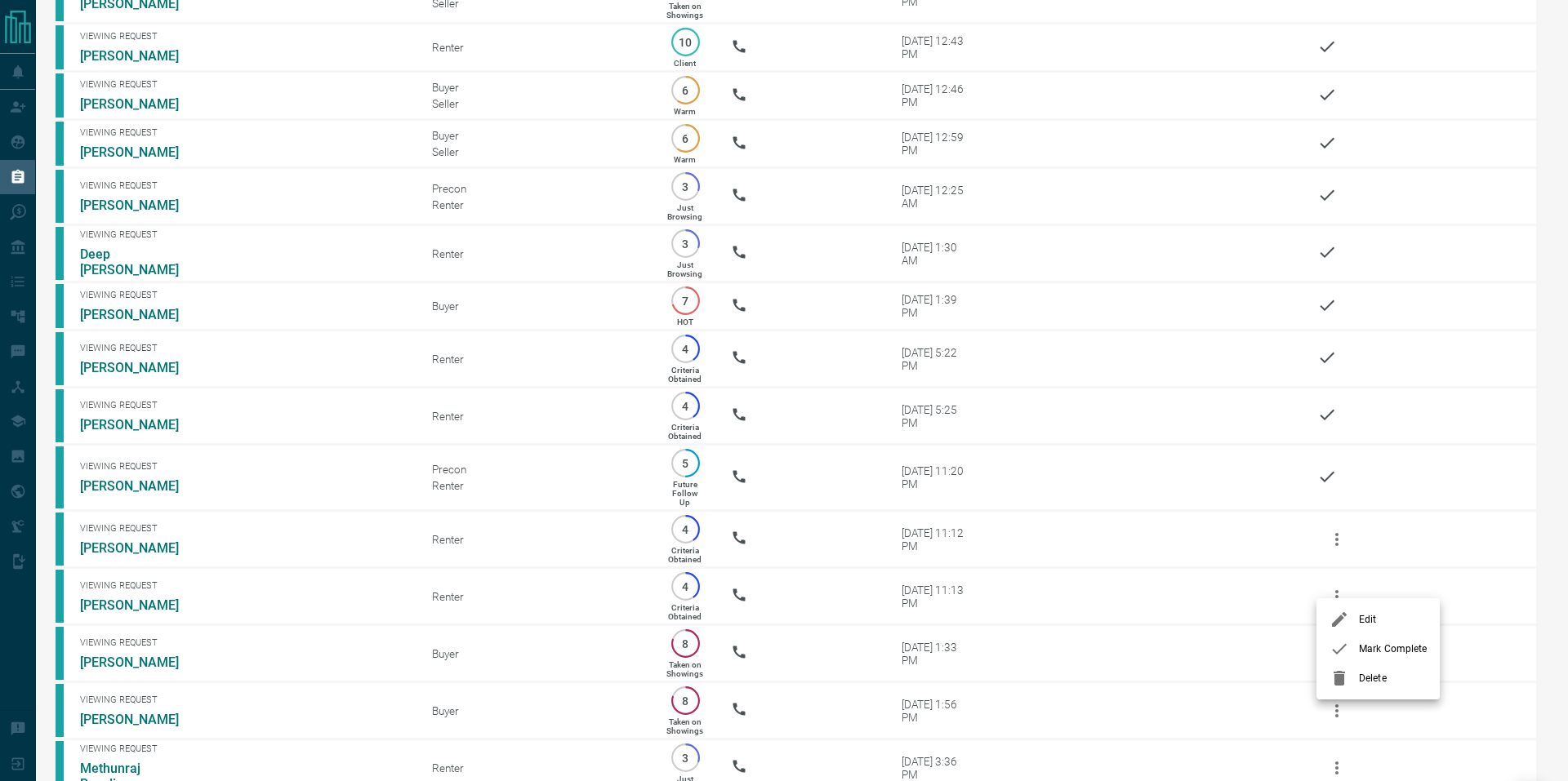
drag, startPoint x: 1386, startPoint y: 651, endPoint x: 1376, endPoint y: 656, distance: 11.2
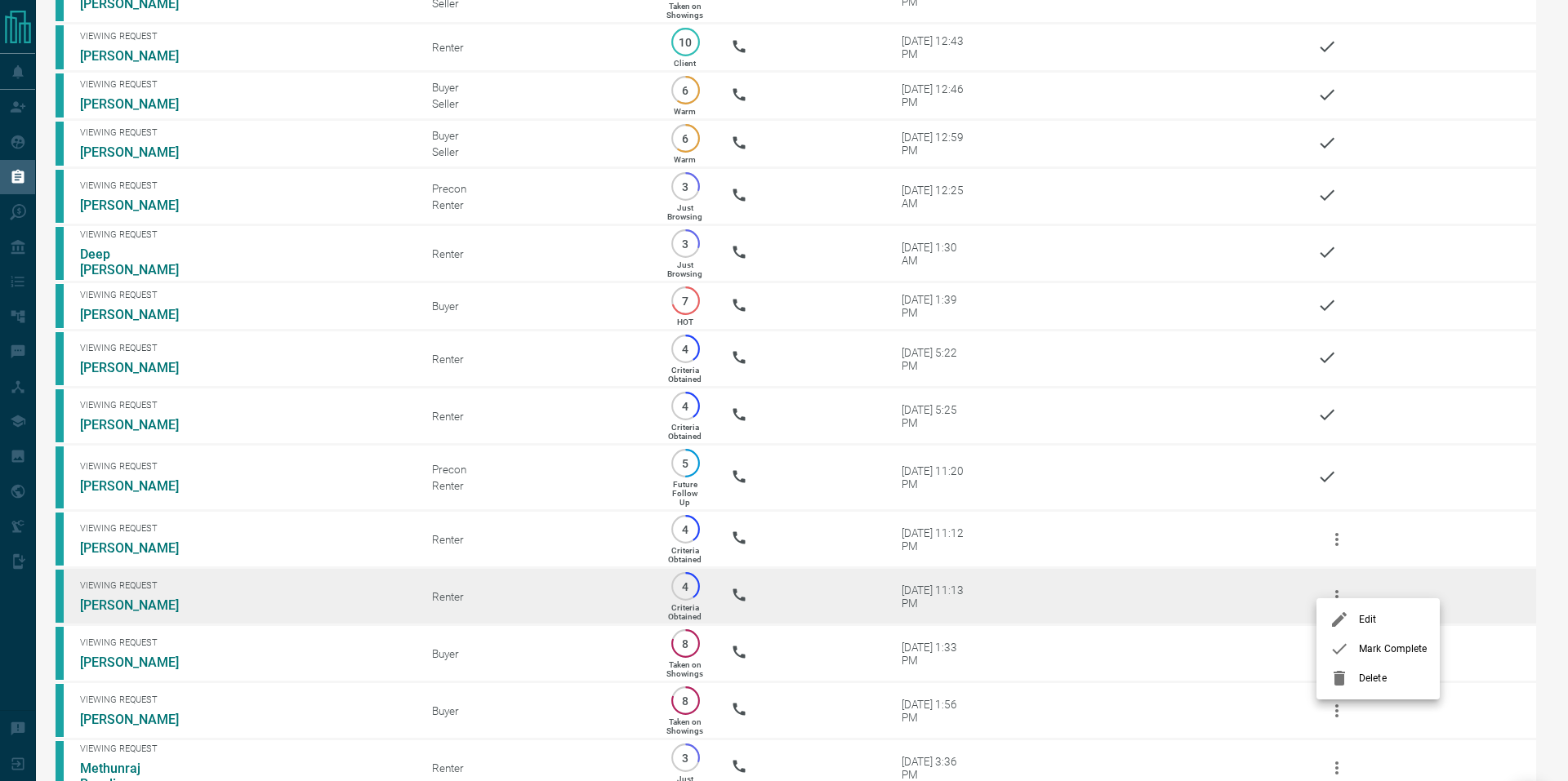
click at [1387, 651] on span "Mark Complete" at bounding box center [1393, 649] width 68 height 15
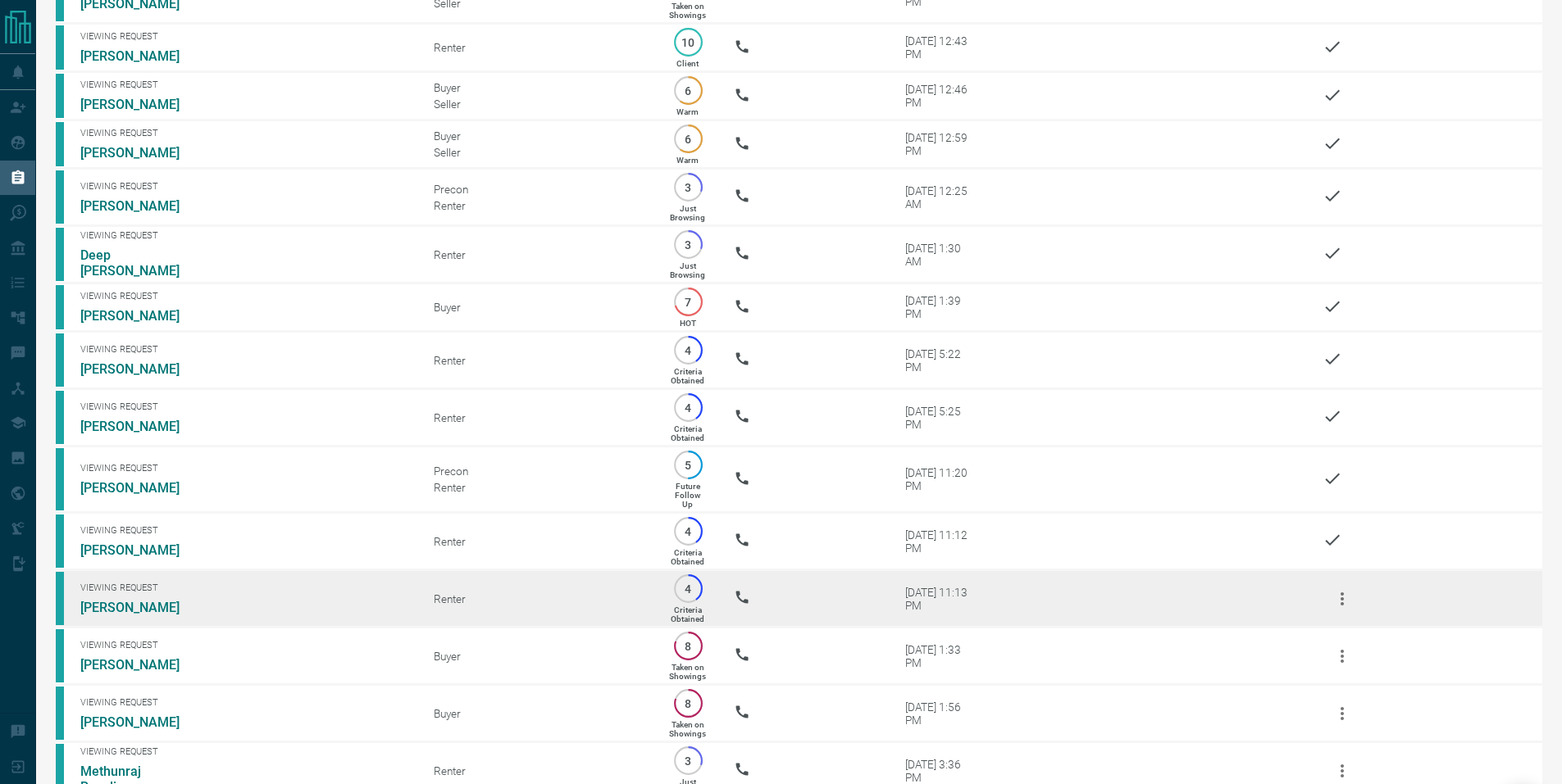
click at [1337, 608] on icon "button" at bounding box center [1342, 599] width 20 height 20
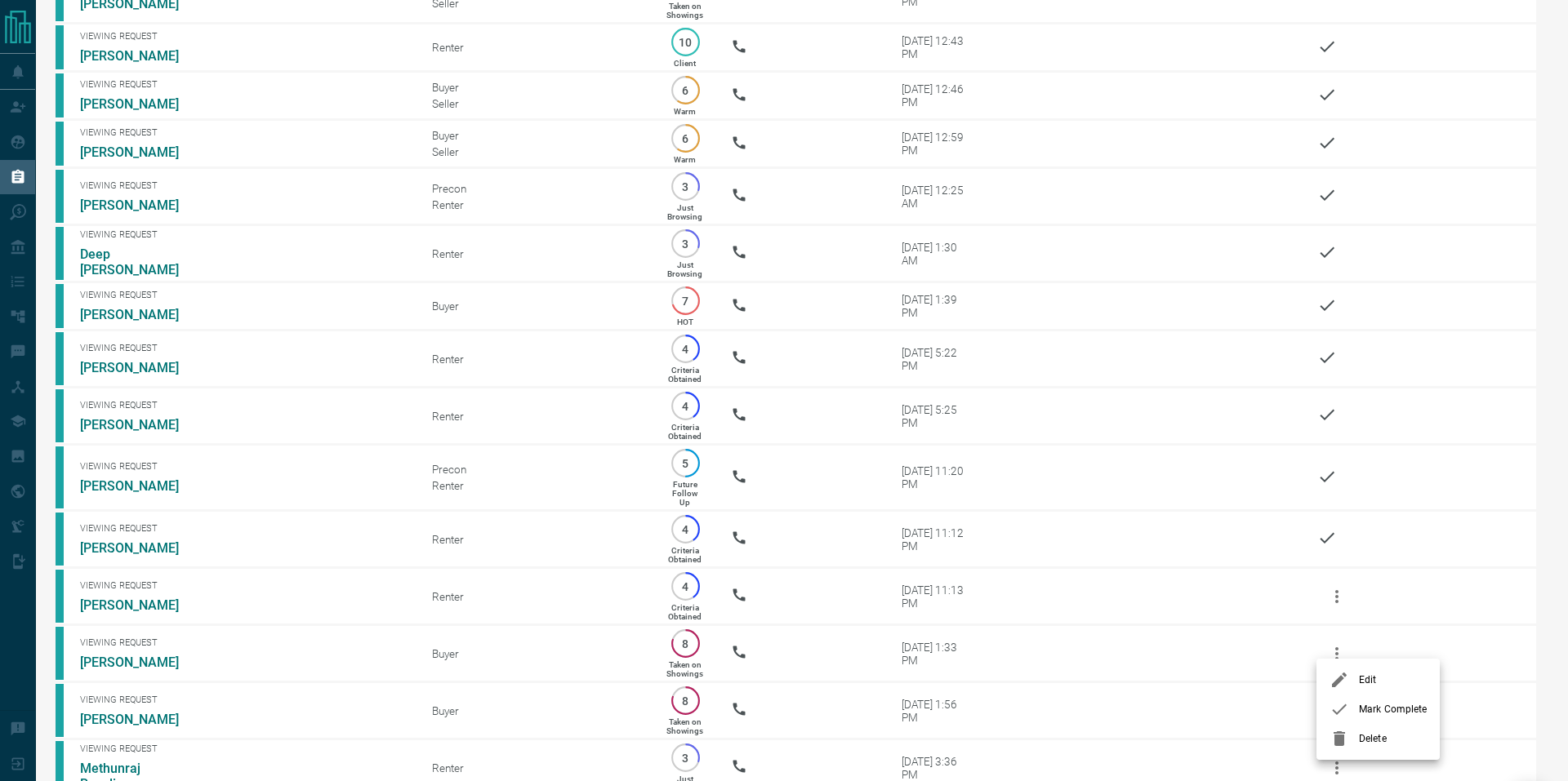
click at [1391, 720] on li "Mark Complete" at bounding box center [1378, 709] width 123 height 29
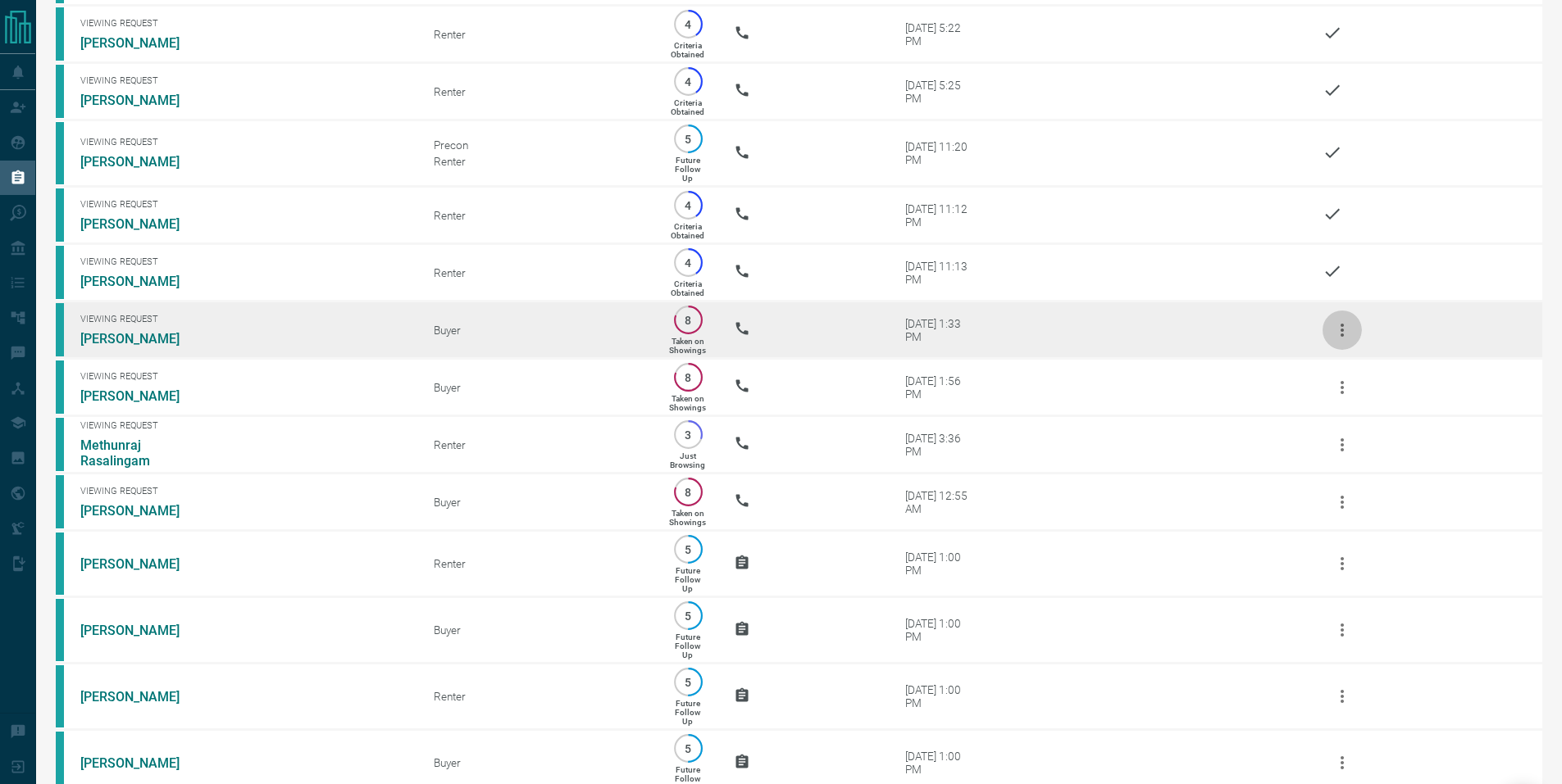
scroll to position [653, 0]
click at [1348, 339] on icon "button" at bounding box center [1342, 330] width 20 height 20
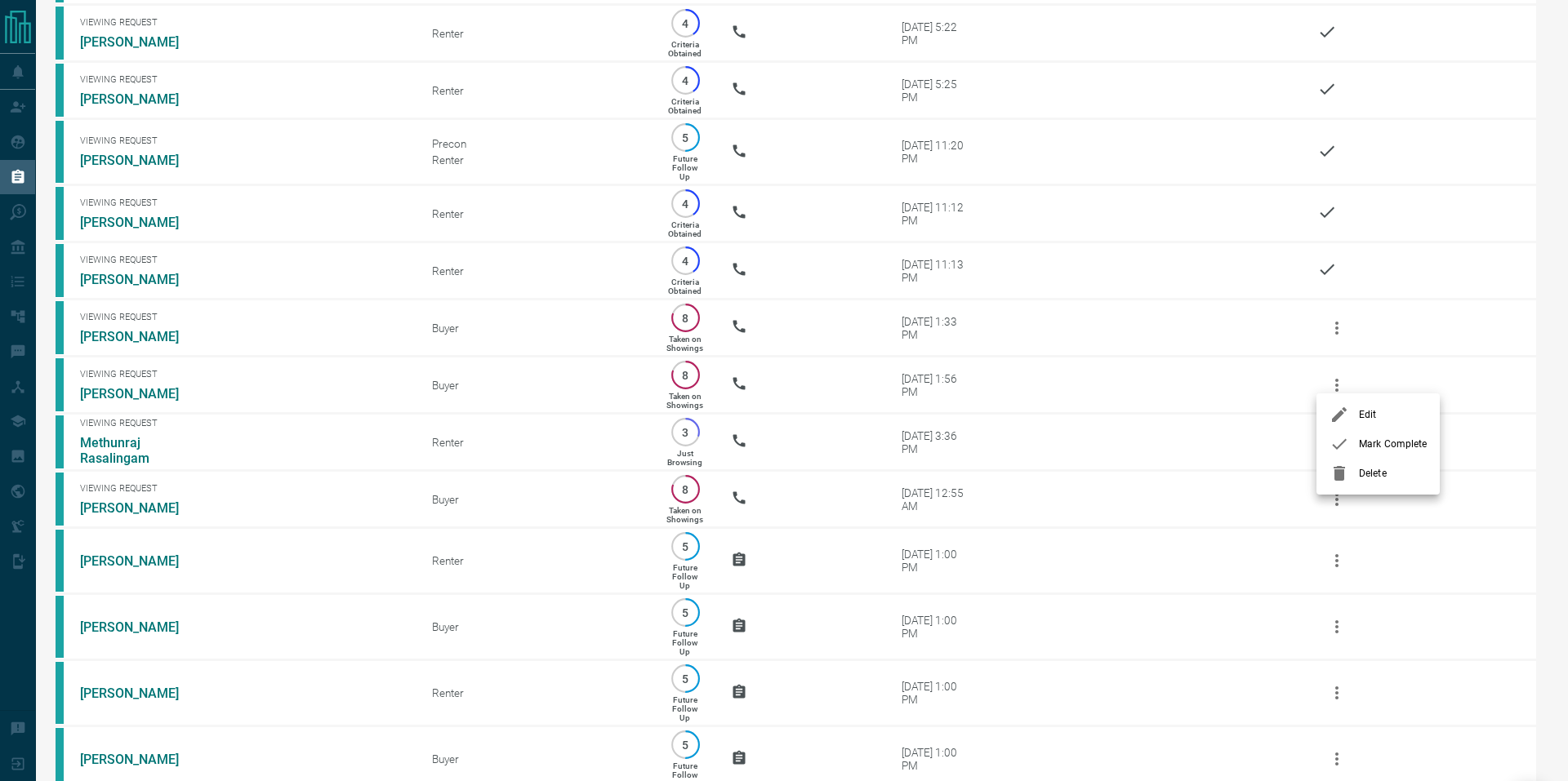
click at [1372, 432] on li "Mark Complete" at bounding box center [1378, 444] width 123 height 29
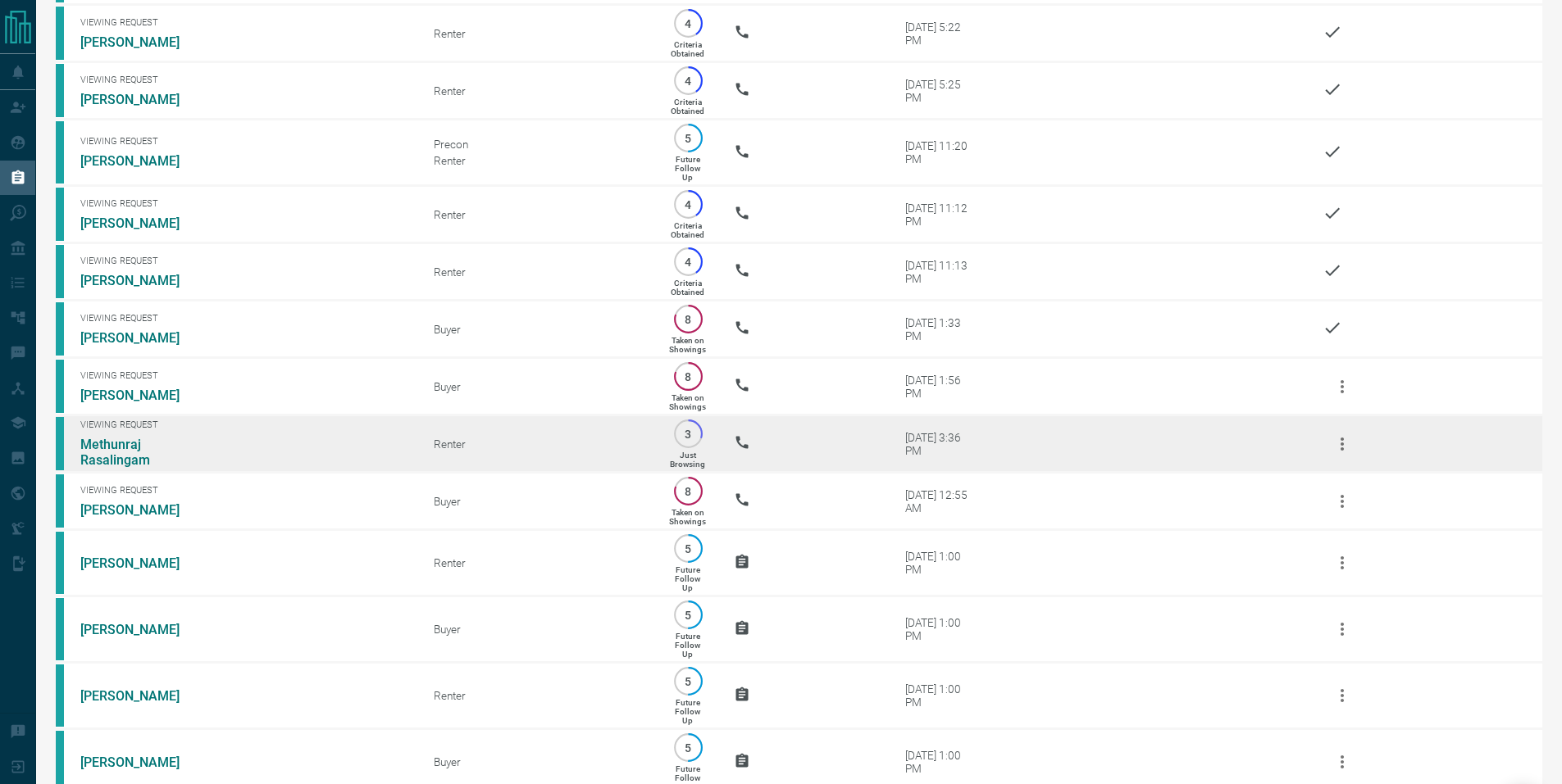
click at [1342, 464] on button "button" at bounding box center [1342, 444] width 39 height 39
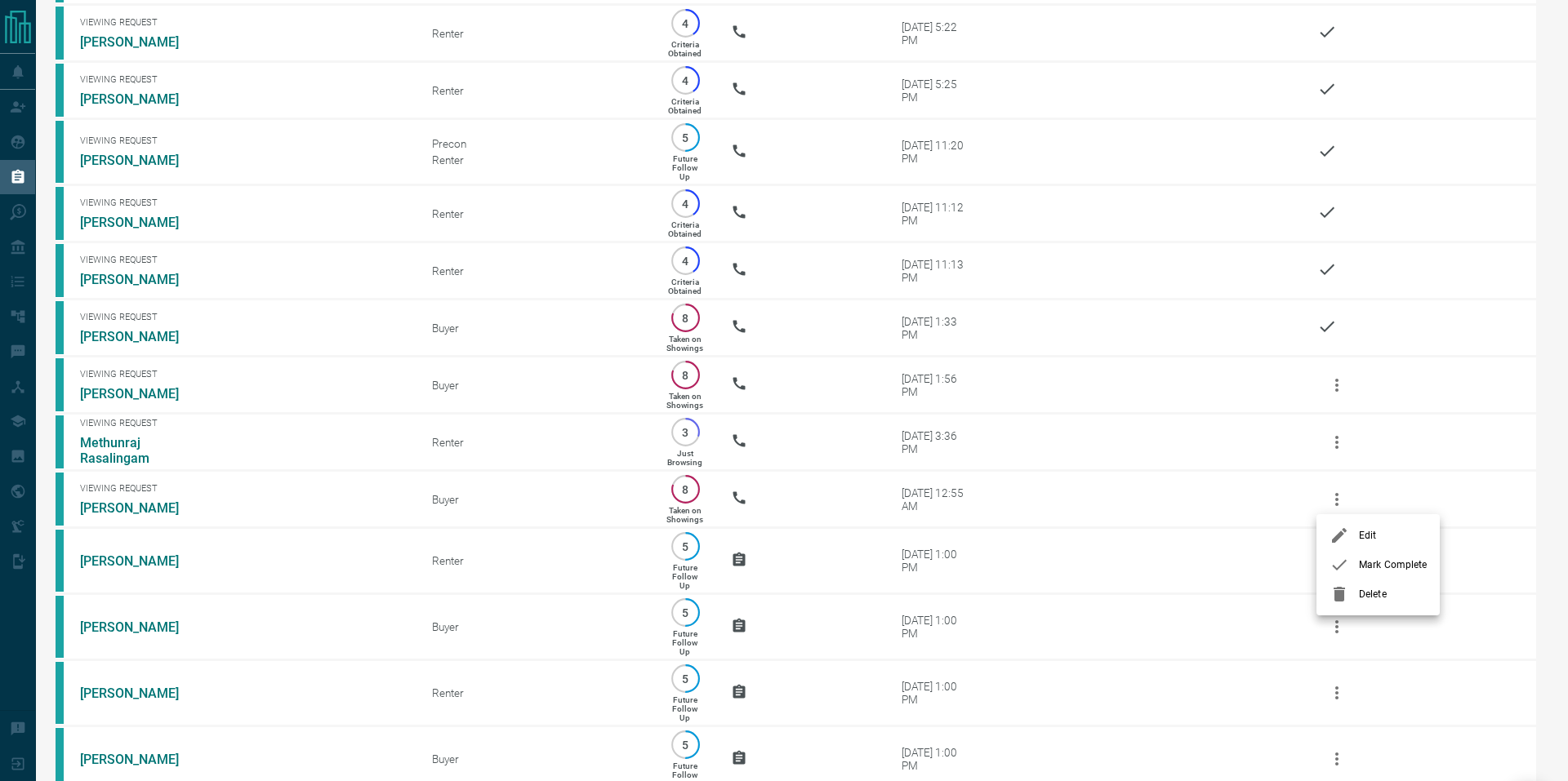
click at [1371, 560] on span "Mark Complete" at bounding box center [1393, 564] width 68 height 15
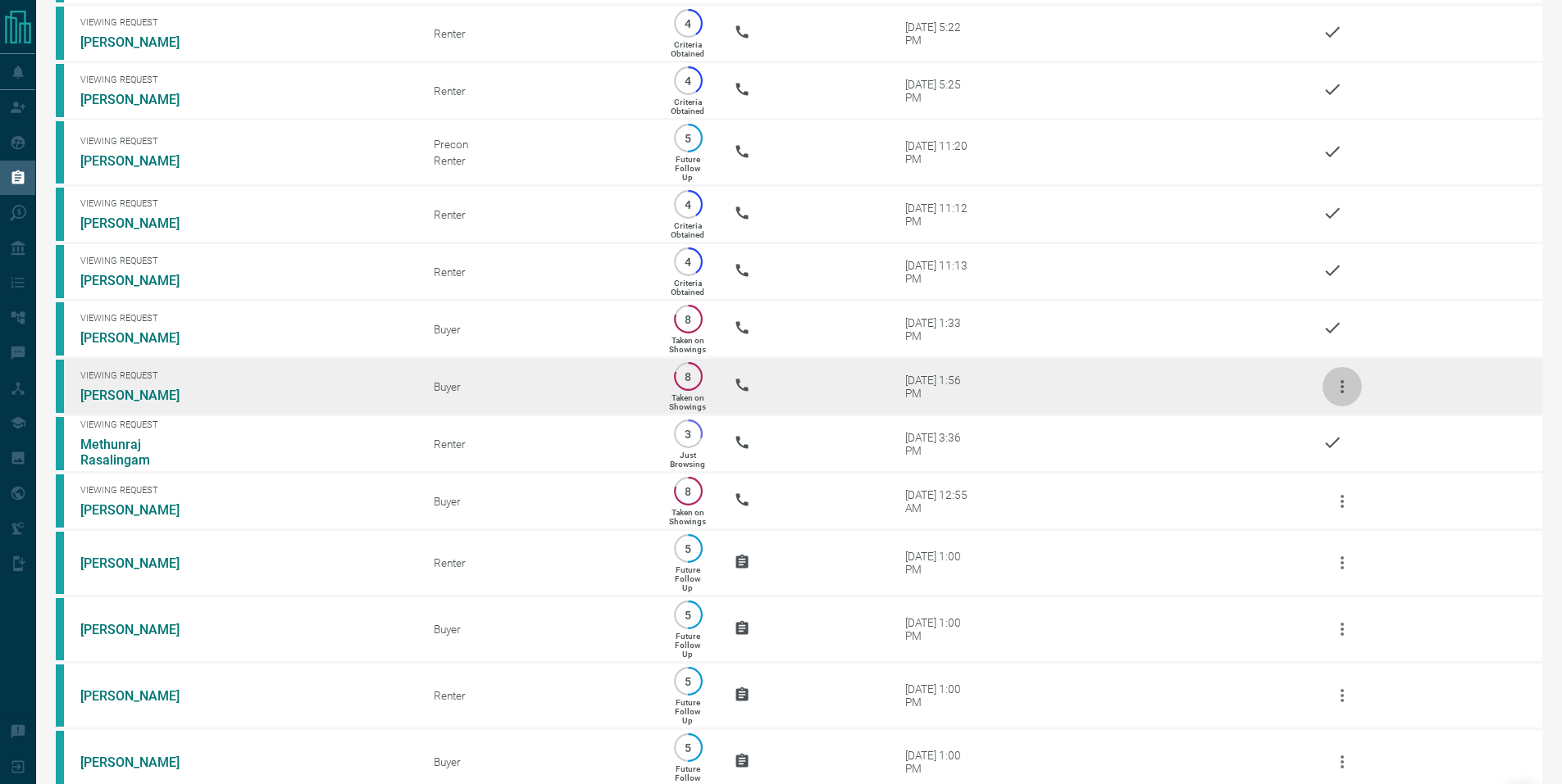
click at [1342, 393] on icon "button" at bounding box center [1342, 386] width 3 height 13
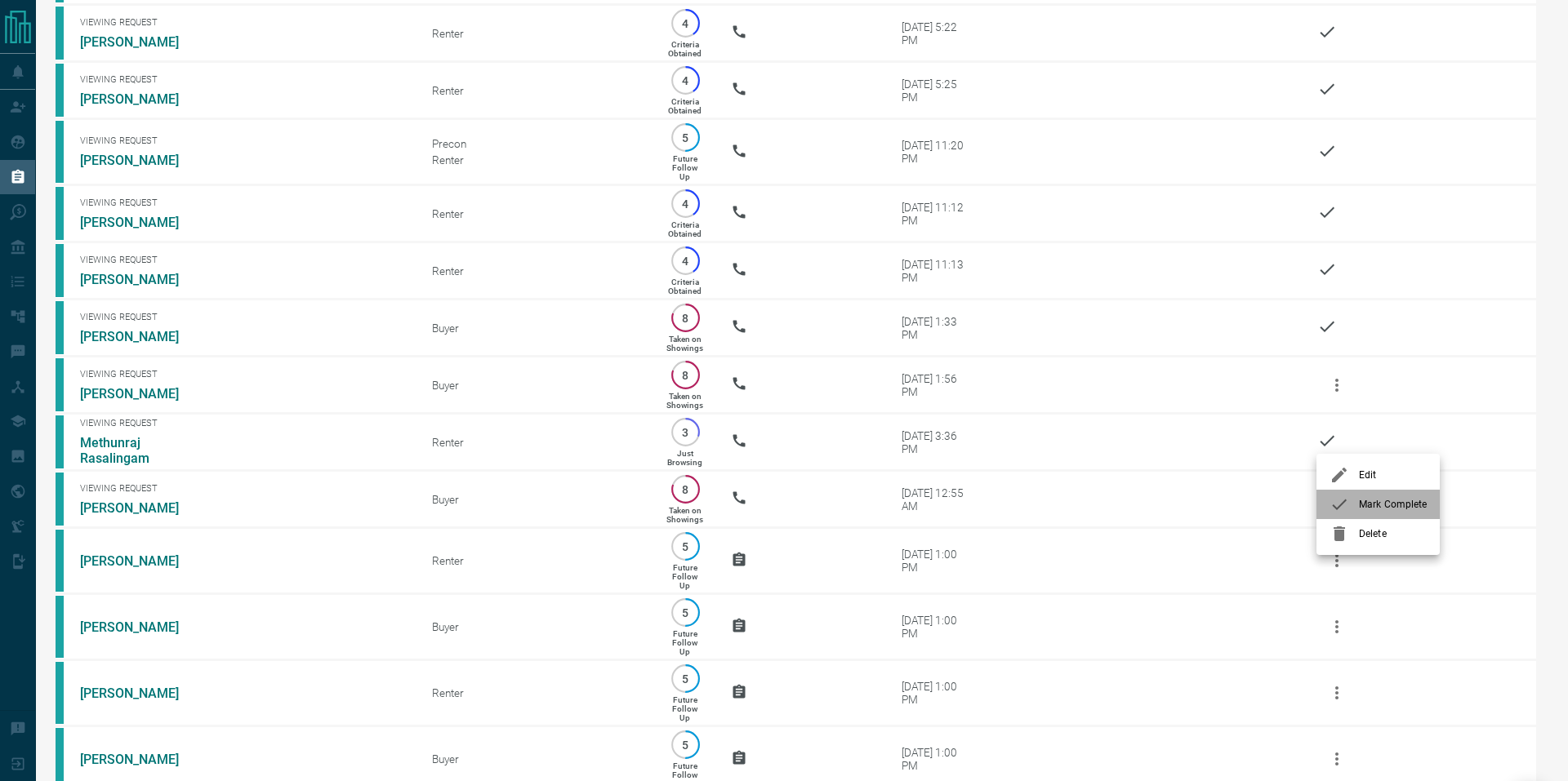
click at [1359, 504] on span "Mark Complete" at bounding box center [1393, 504] width 68 height 15
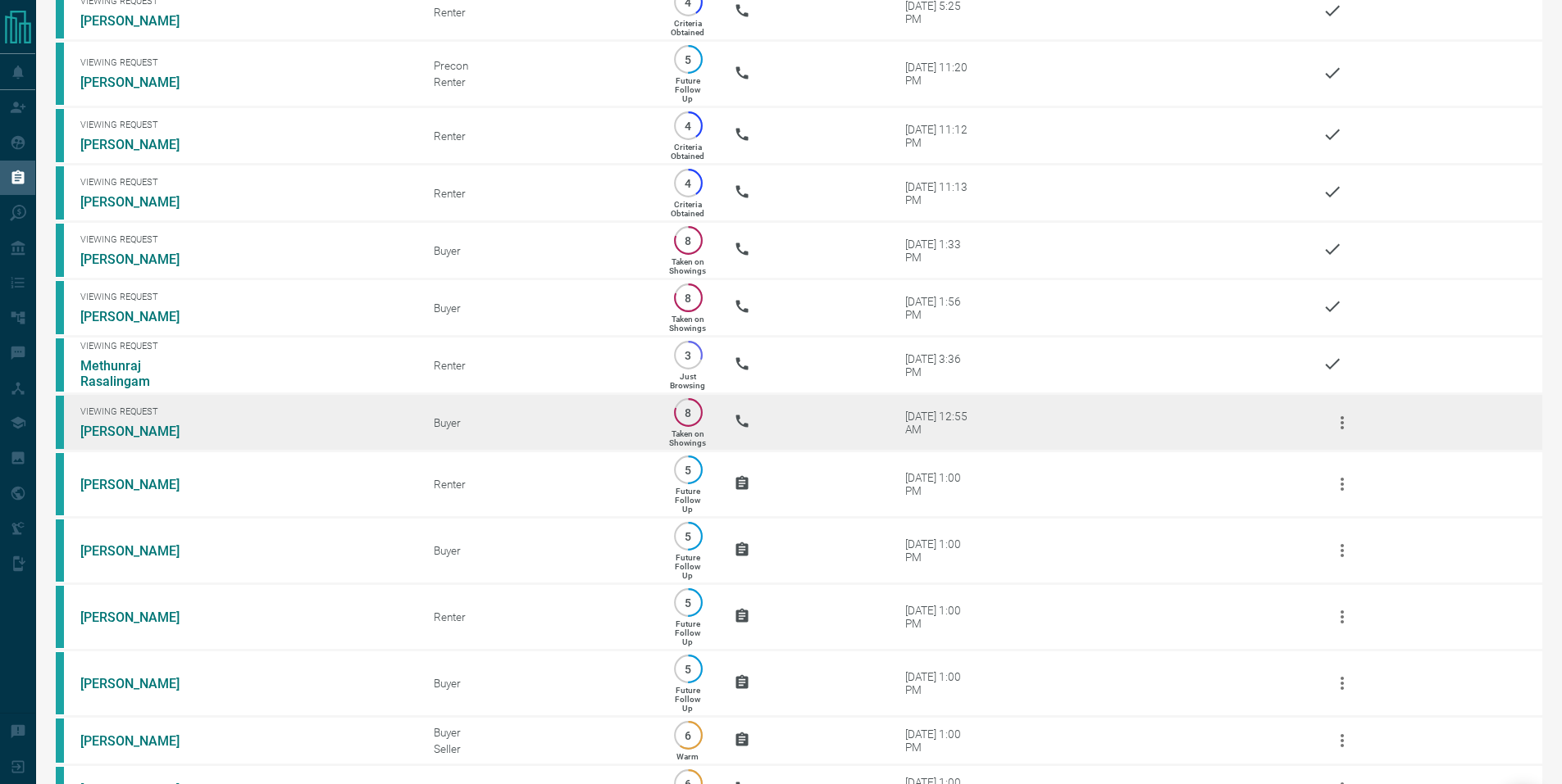
click at [1351, 433] on icon "button" at bounding box center [1342, 423] width 20 height 20
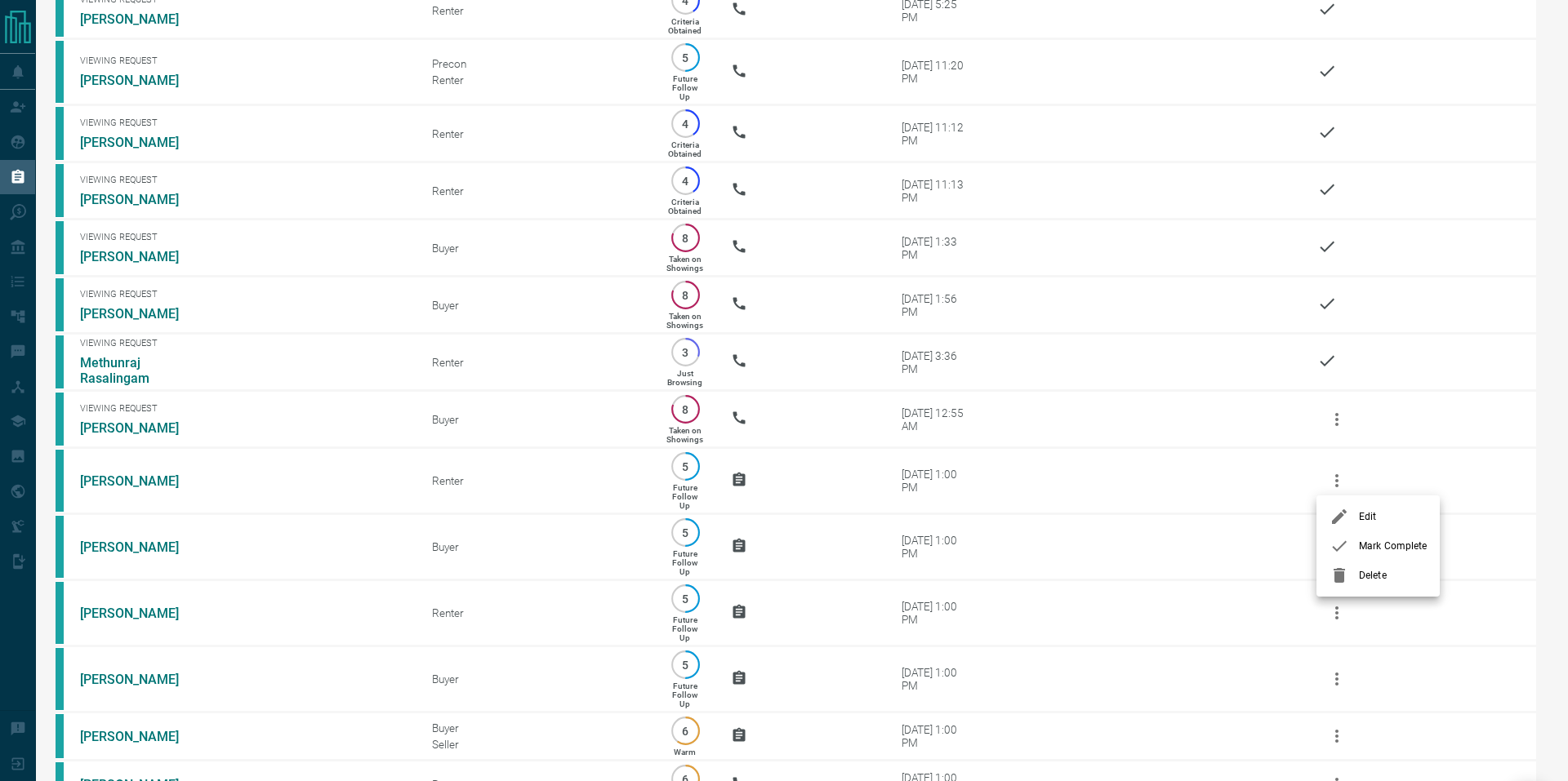
click at [1369, 507] on li "Edit" at bounding box center [1378, 517] width 123 height 29
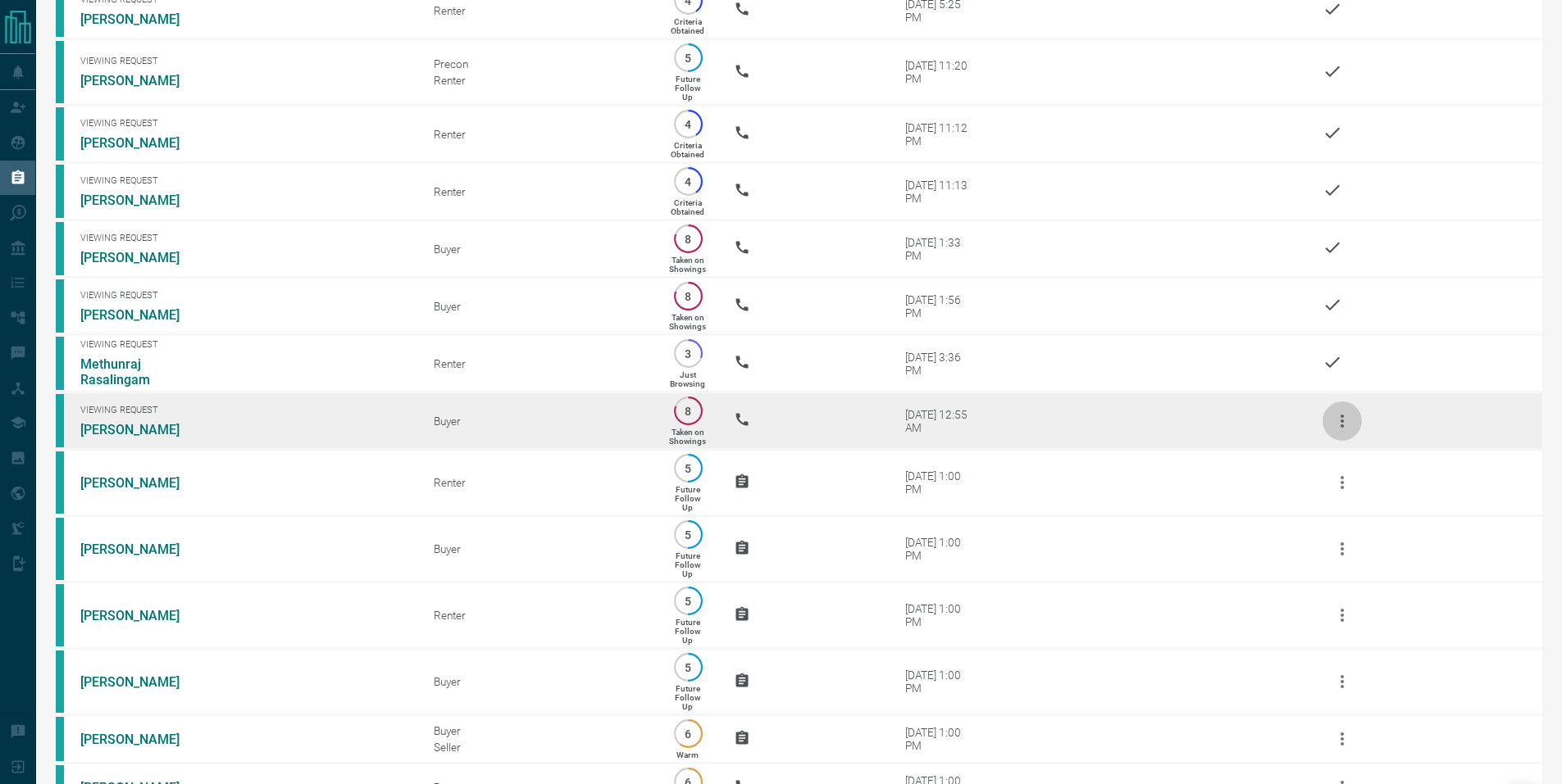
click at [1345, 431] on icon "button" at bounding box center [1342, 421] width 20 height 20
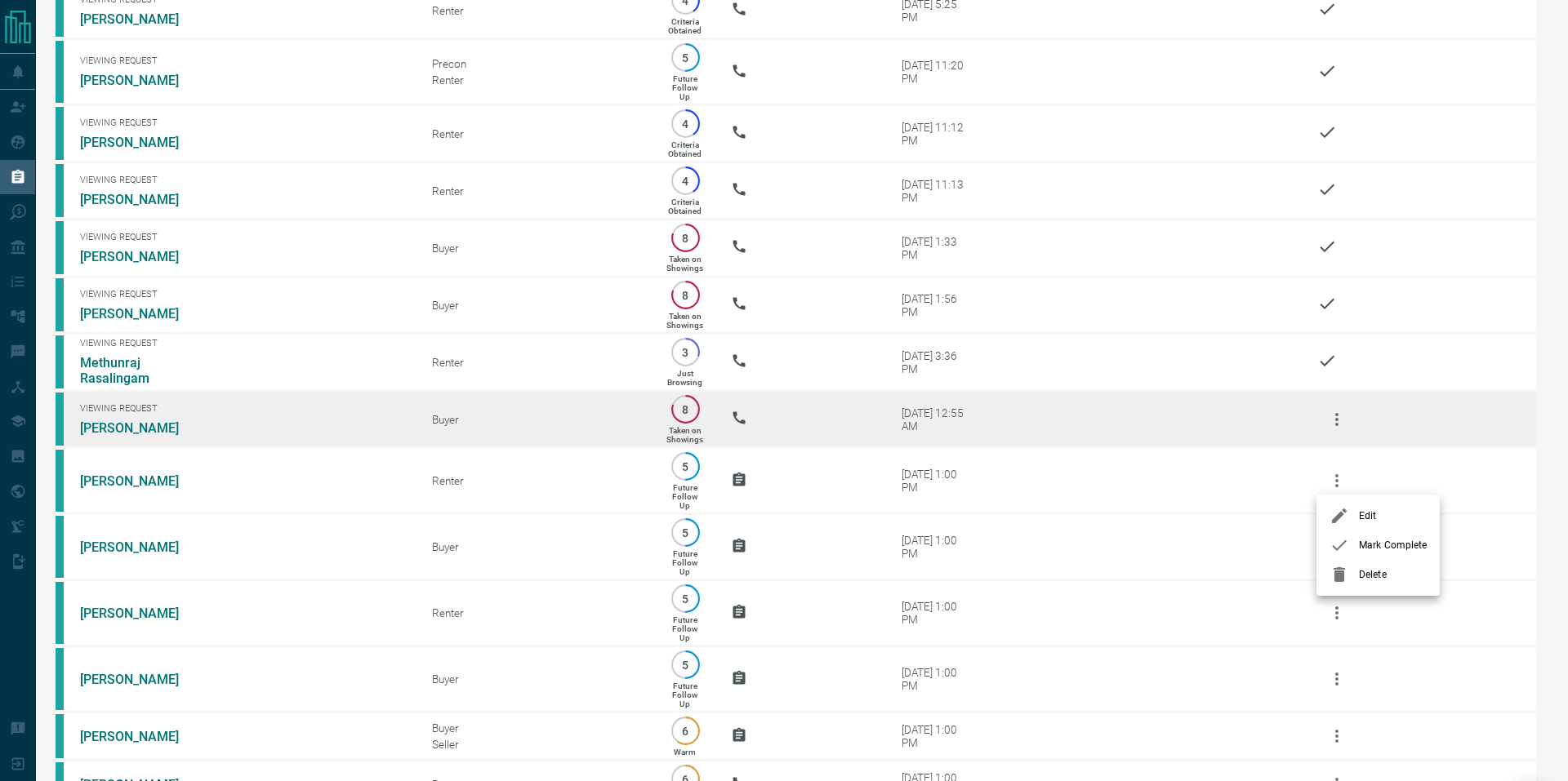
drag, startPoint x: 1364, startPoint y: 540, endPoint x: 1320, endPoint y: 504, distance: 56.9
click at [1364, 540] on span "Mark Complete" at bounding box center [1393, 545] width 68 height 15
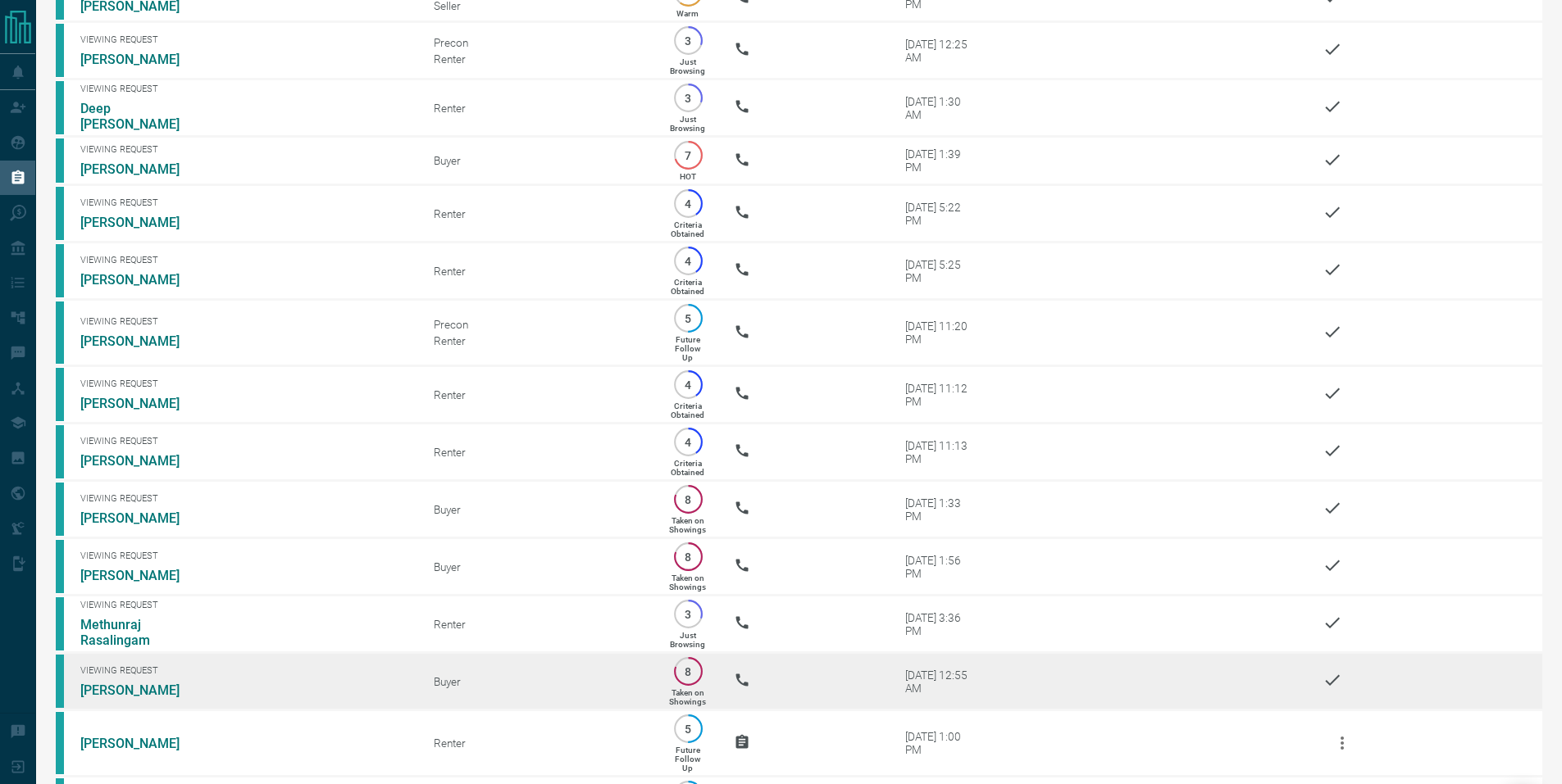
scroll to position [0, 0]
